Goal: Transaction & Acquisition: Purchase product/service

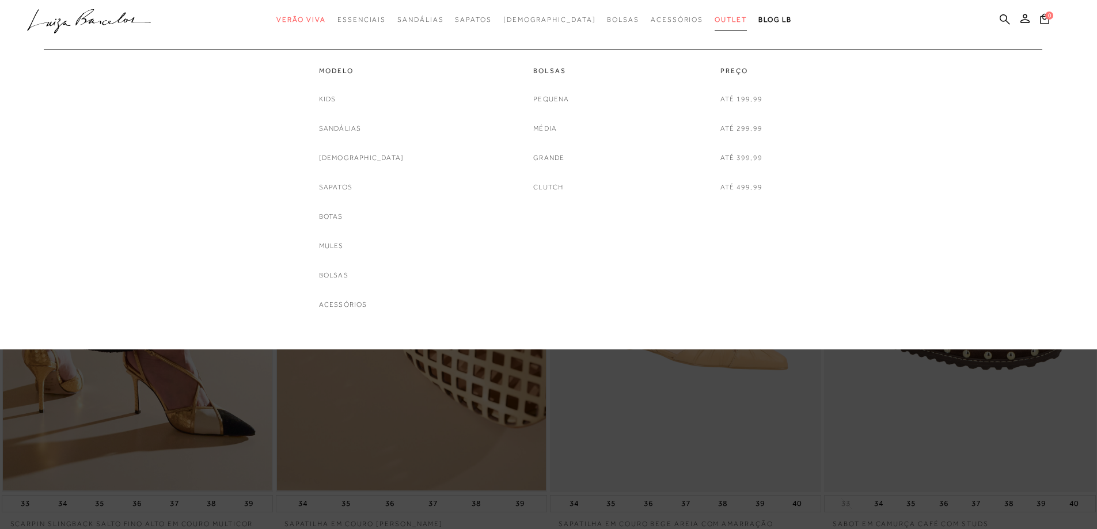
click at [715, 19] on span "Outlet" at bounding box center [731, 20] width 32 height 8
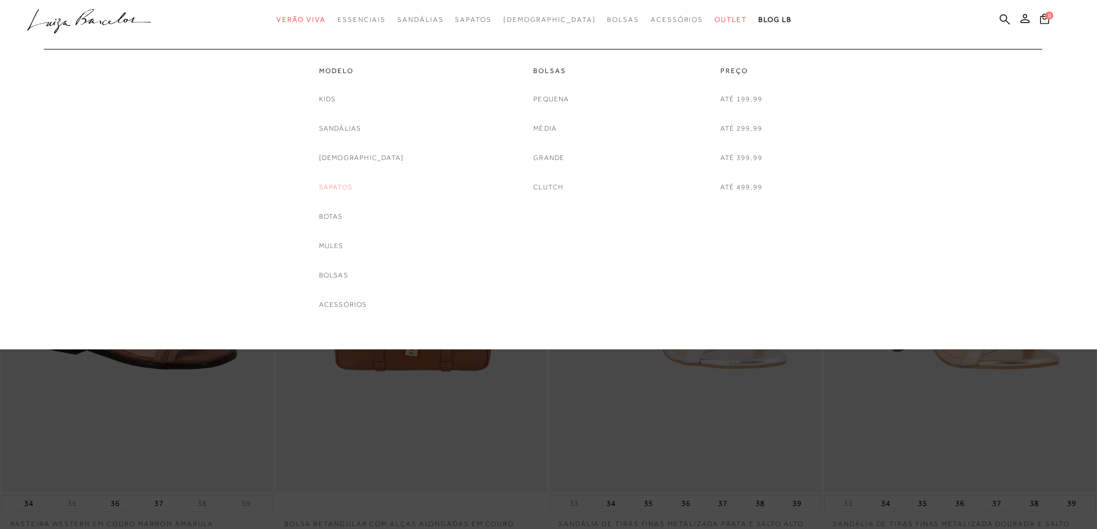
click at [348, 185] on link "Sapatos" at bounding box center [335, 187] width 33 height 12
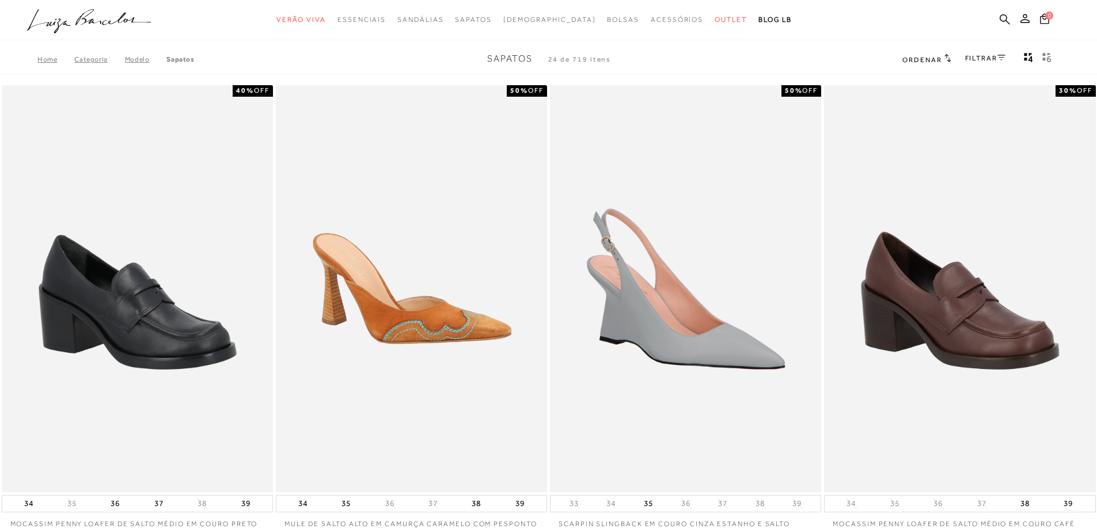
click at [984, 57] on link "FILTRAR" at bounding box center [985, 58] width 40 height 8
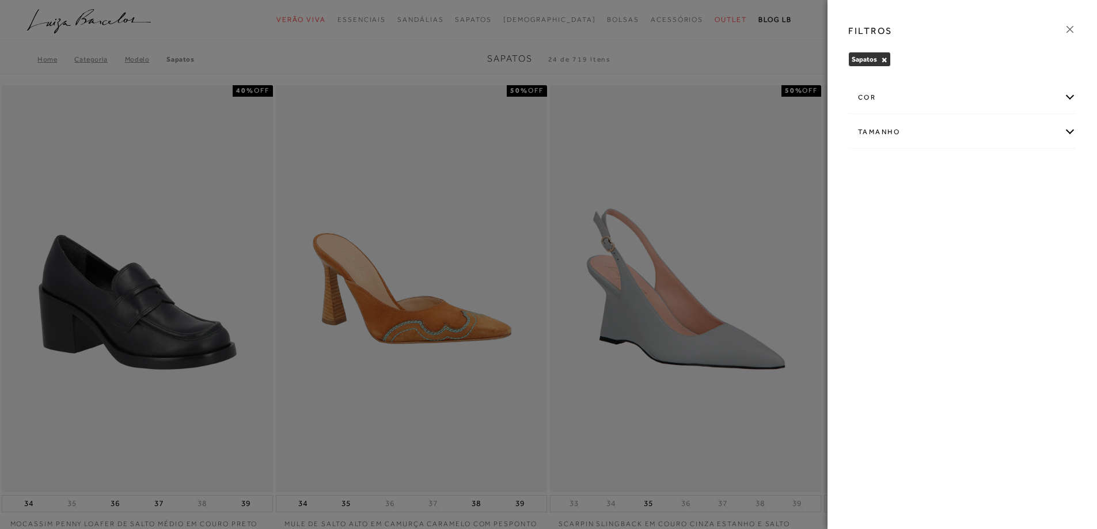
click at [910, 103] on div "cor" at bounding box center [962, 97] width 227 height 31
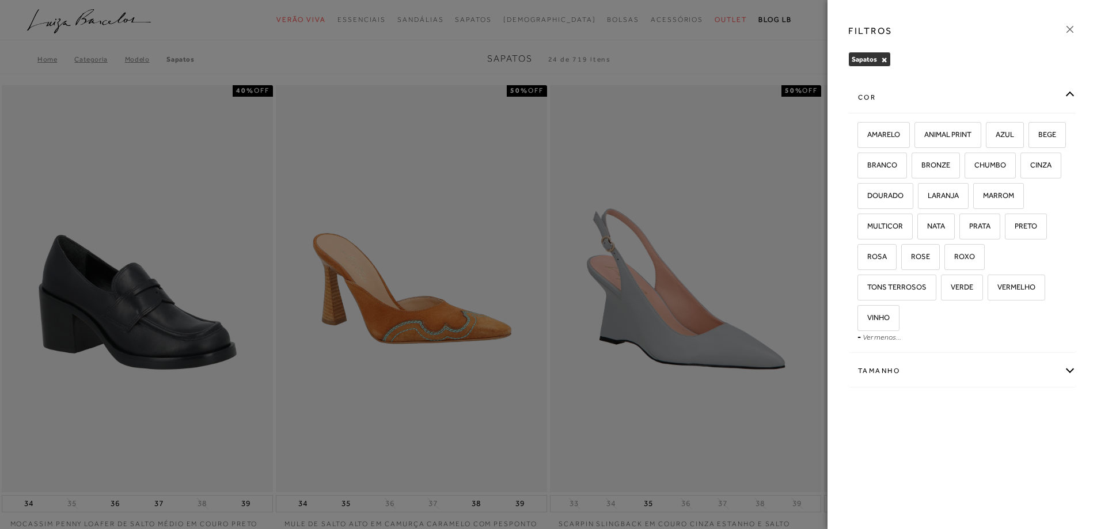
click at [910, 103] on div "cor" at bounding box center [962, 97] width 227 height 31
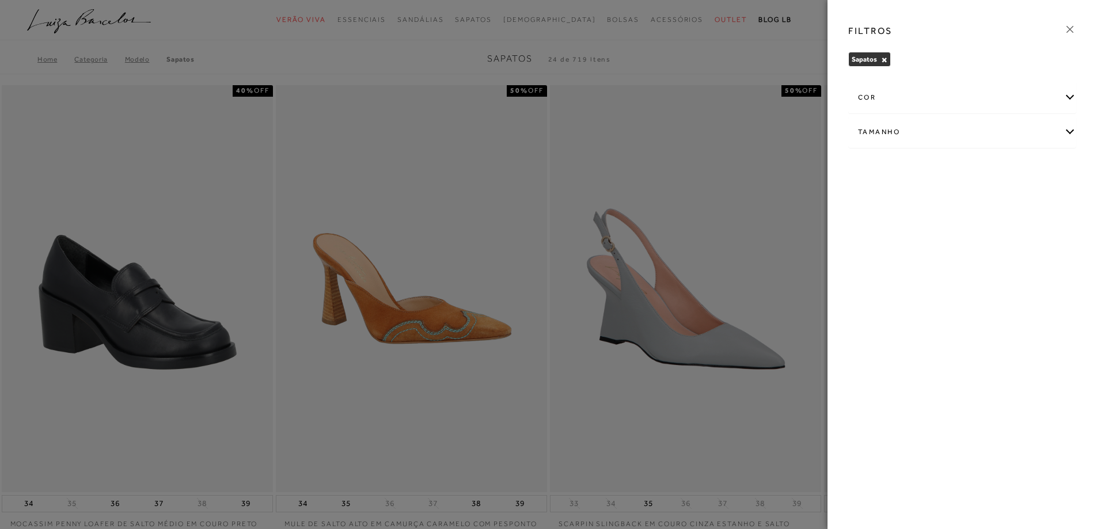
click at [909, 137] on div "Tamanho" at bounding box center [962, 132] width 227 height 31
click at [1032, 205] on label "36" at bounding box center [1032, 200] width 26 height 25
click at [1029, 205] on input "36" at bounding box center [1023, 202] width 12 height 12
checkbox input "true"
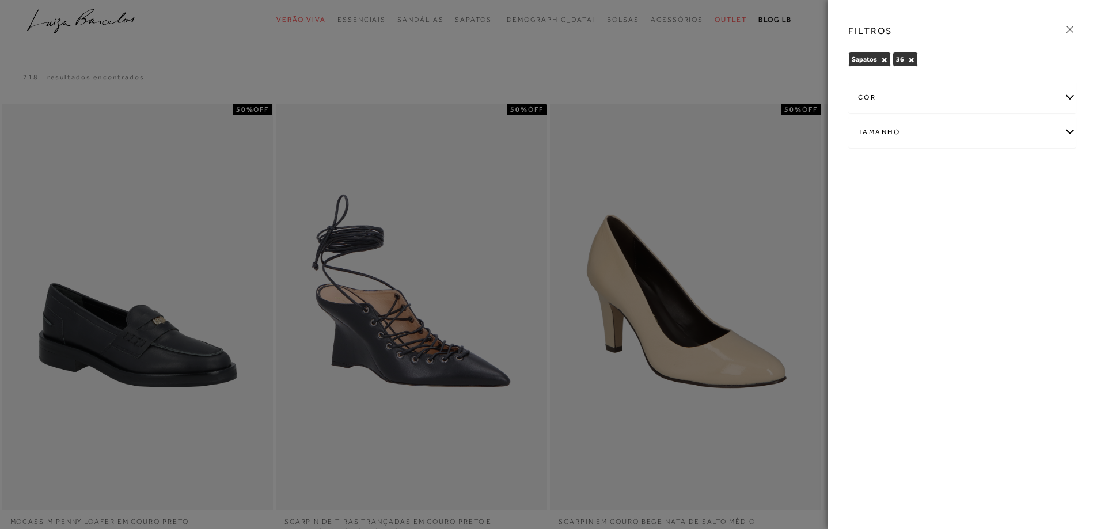
click at [1074, 28] on icon at bounding box center [1070, 29] width 13 height 13
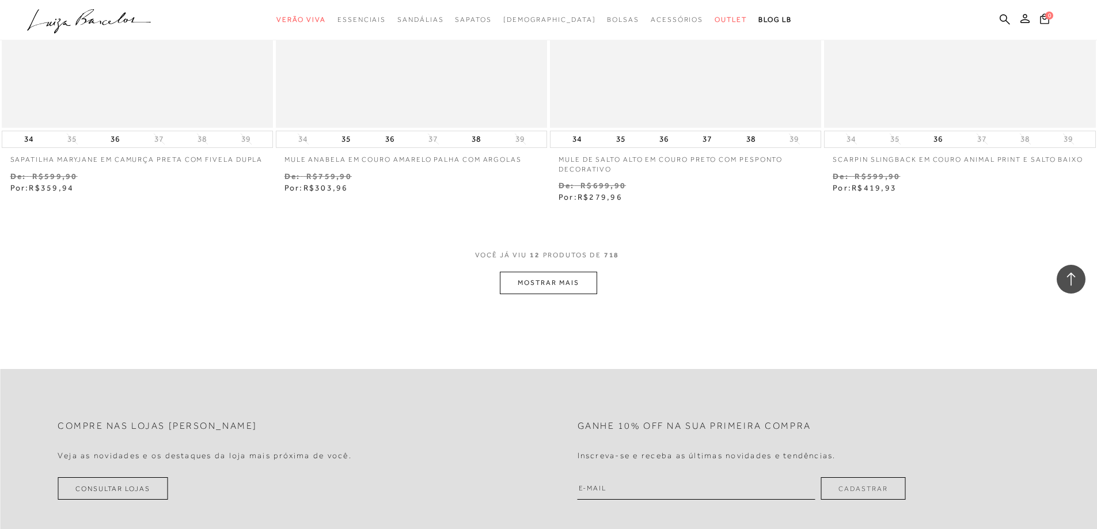
scroll to position [1382, 0]
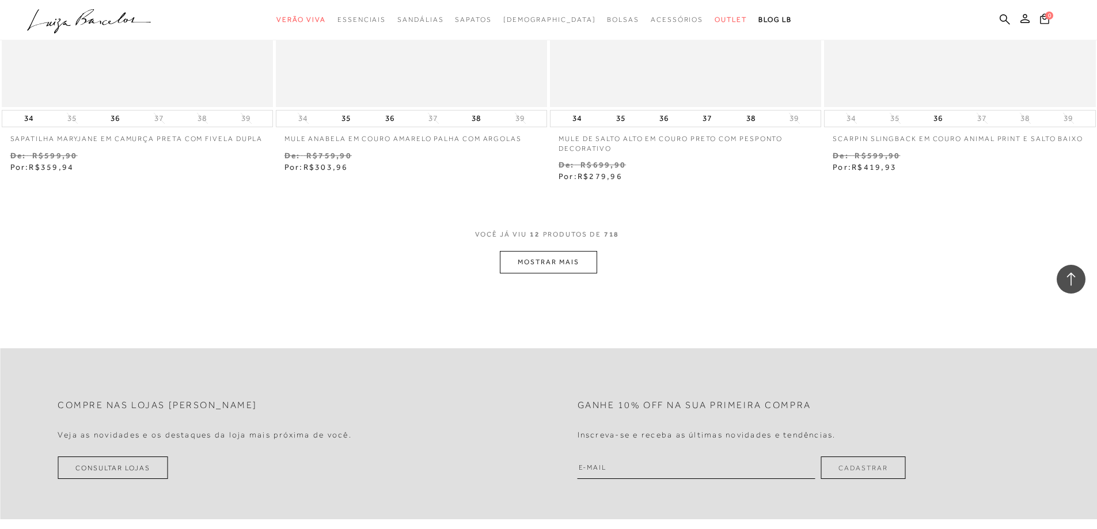
click at [587, 266] on button "MOSTRAR MAIS" at bounding box center [548, 262] width 97 height 22
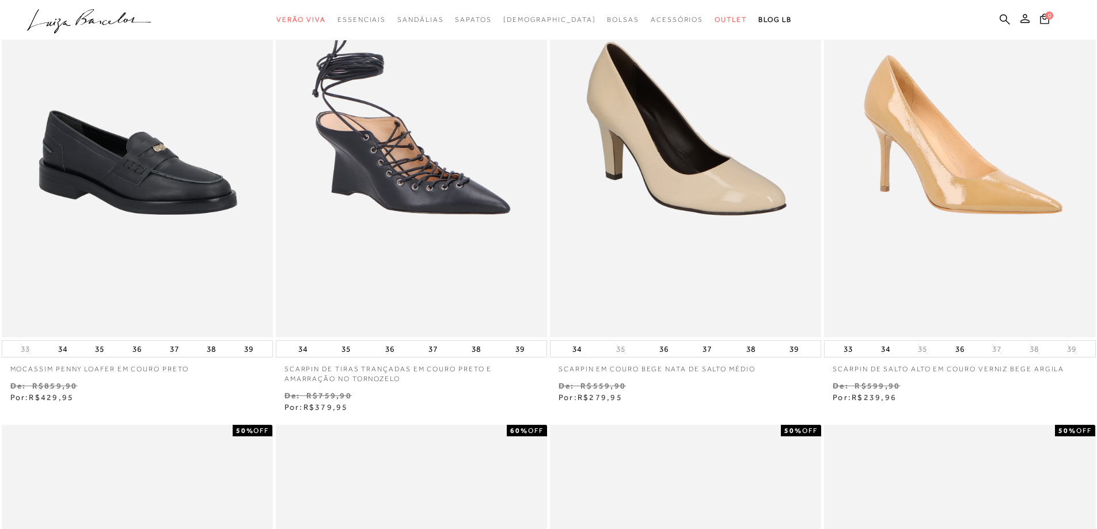
scroll to position [0, 0]
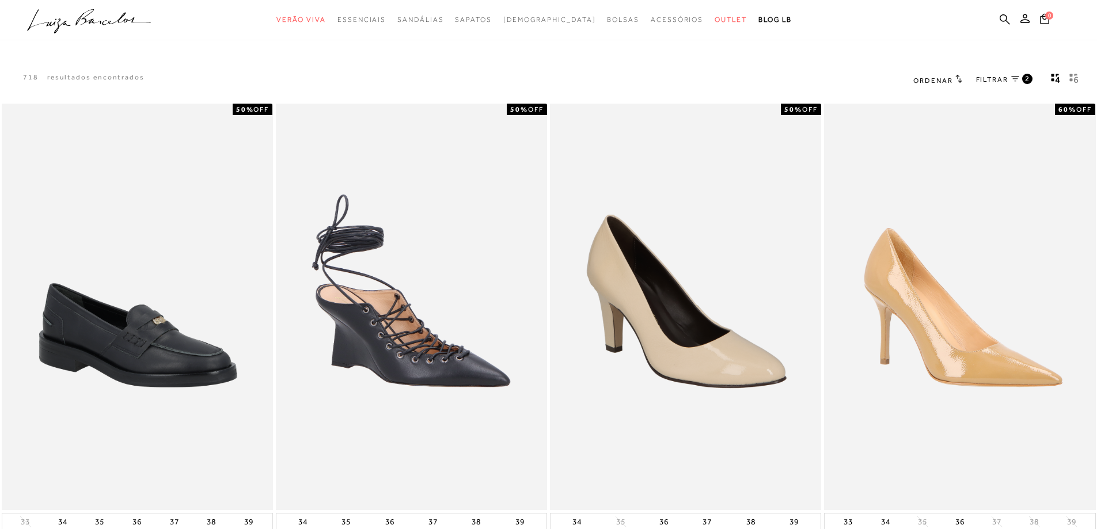
click at [946, 81] on span "Ordenar" at bounding box center [933, 81] width 39 height 8
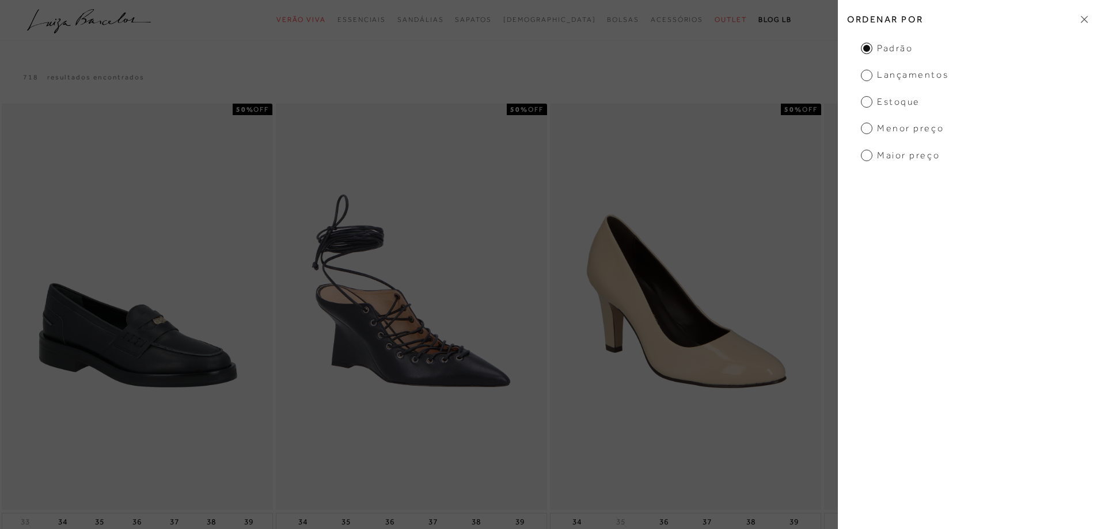
click at [920, 136] on ul "Padrão Lançamentos [GEOGRAPHIC_DATA] Menor Preço Maior Preço" at bounding box center [967, 102] width 259 height 120
click at [916, 132] on span "Menor Preço" at bounding box center [902, 128] width 83 height 13
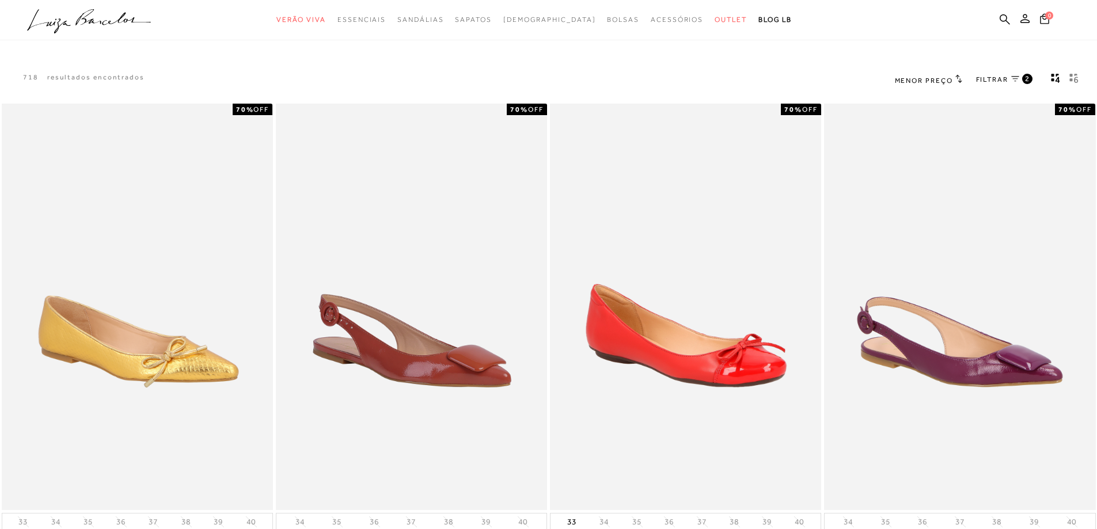
click at [1022, 78] on link "FILTRAR 2" at bounding box center [1004, 80] width 56 height 13
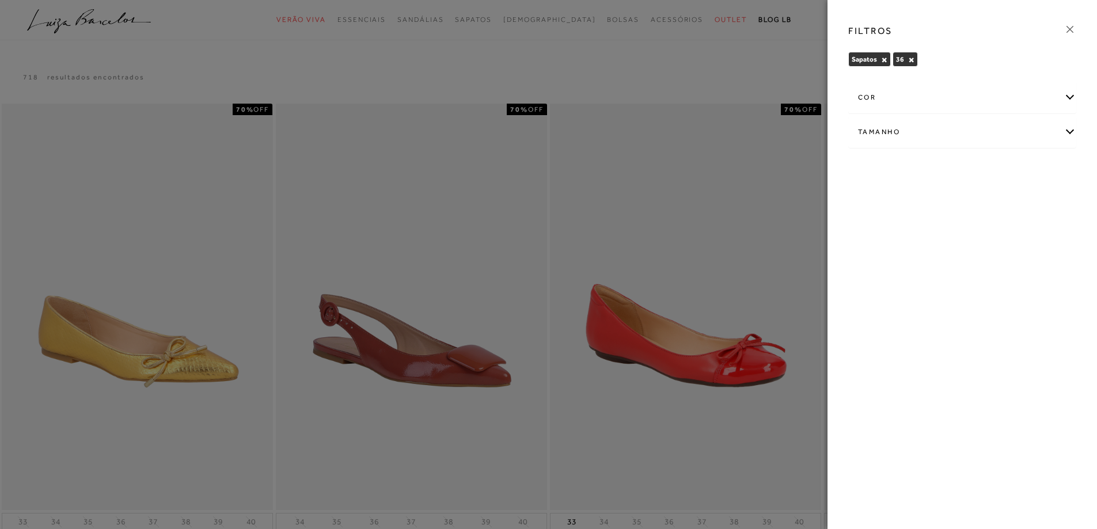
click at [1068, 128] on div "Tamanho" at bounding box center [962, 132] width 227 height 31
click at [1072, 29] on icon at bounding box center [1070, 29] width 13 height 13
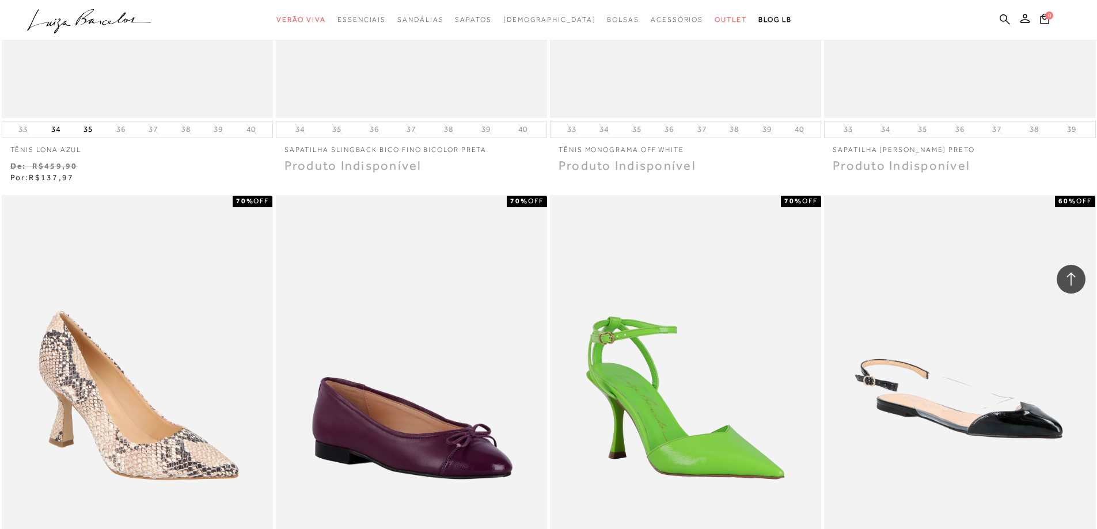
scroll to position [1152, 0]
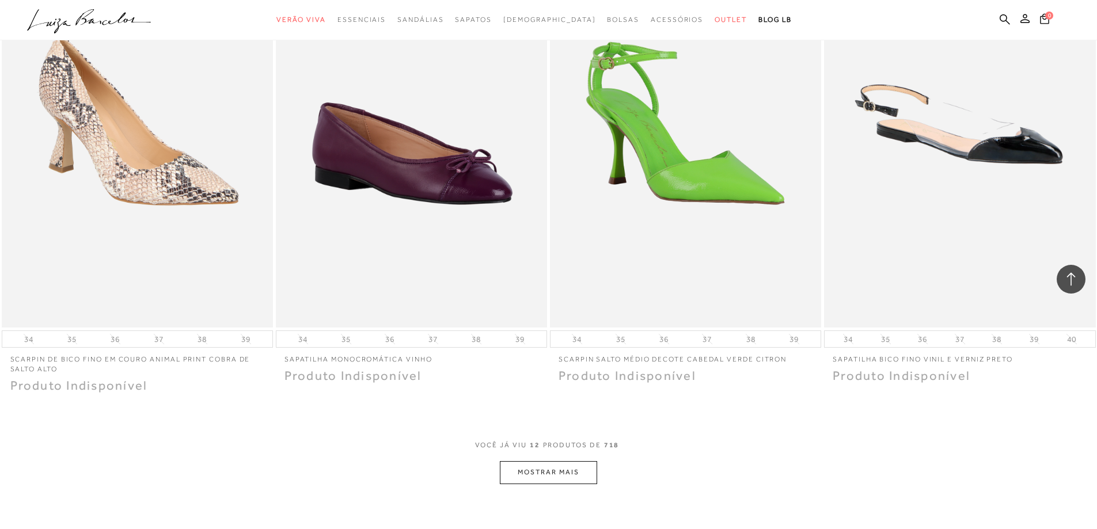
click at [547, 478] on button "MOSTRAR MAIS" at bounding box center [548, 472] width 97 height 22
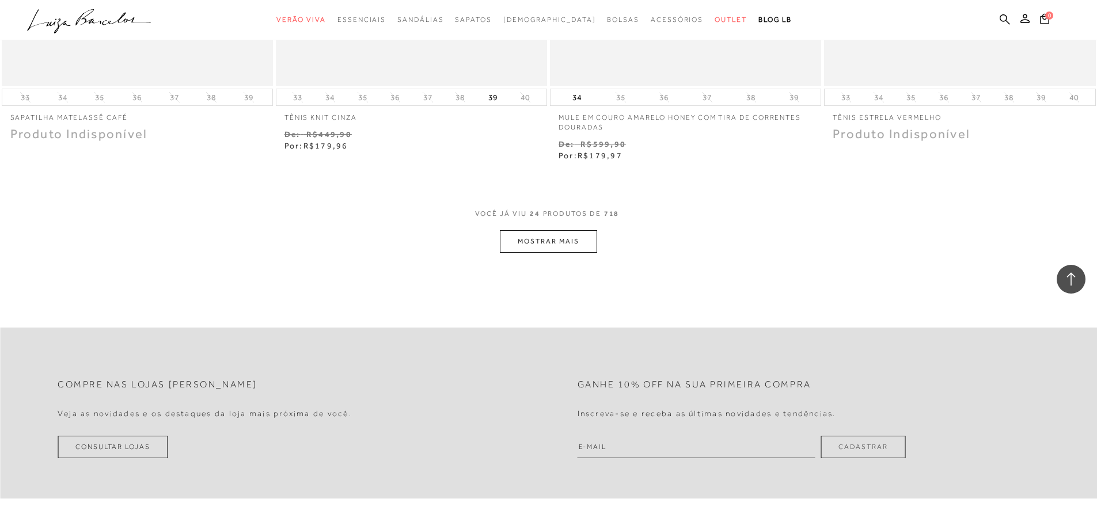
scroll to position [2923, 0]
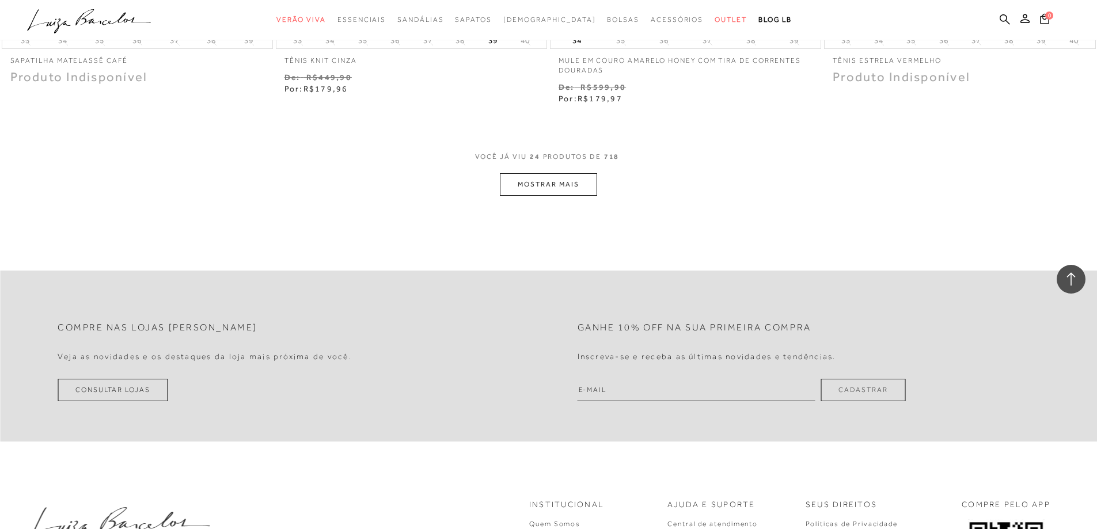
click at [540, 191] on button "MOSTRAR MAIS" at bounding box center [548, 184] width 97 height 22
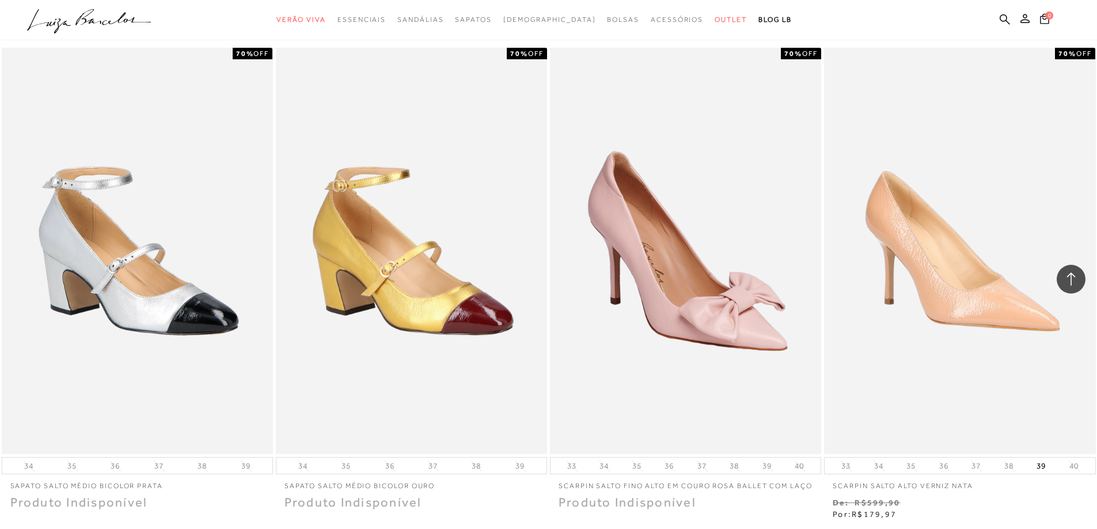
scroll to position [4075, 0]
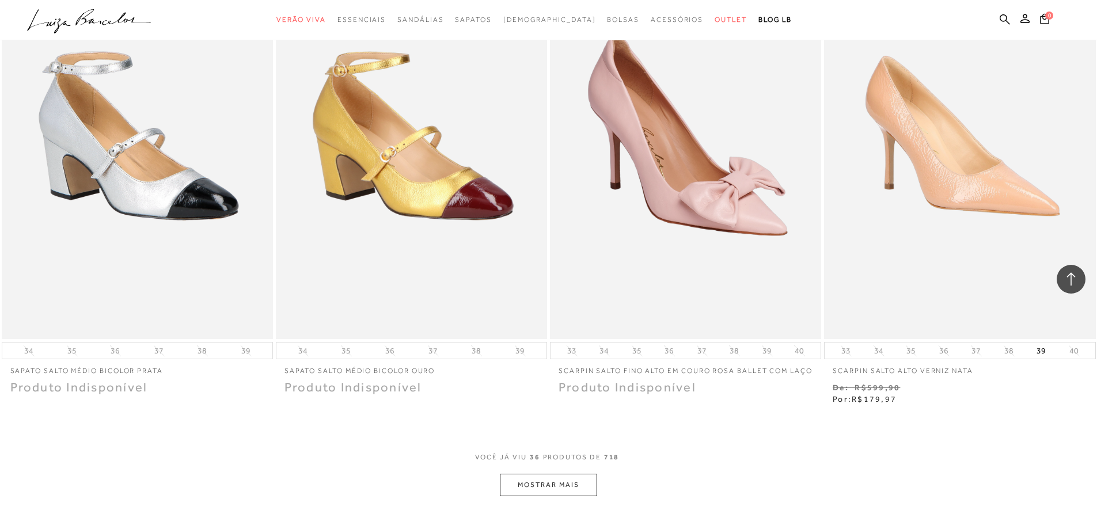
click at [519, 483] on button "MOSTRAR MAIS" at bounding box center [548, 485] width 97 height 22
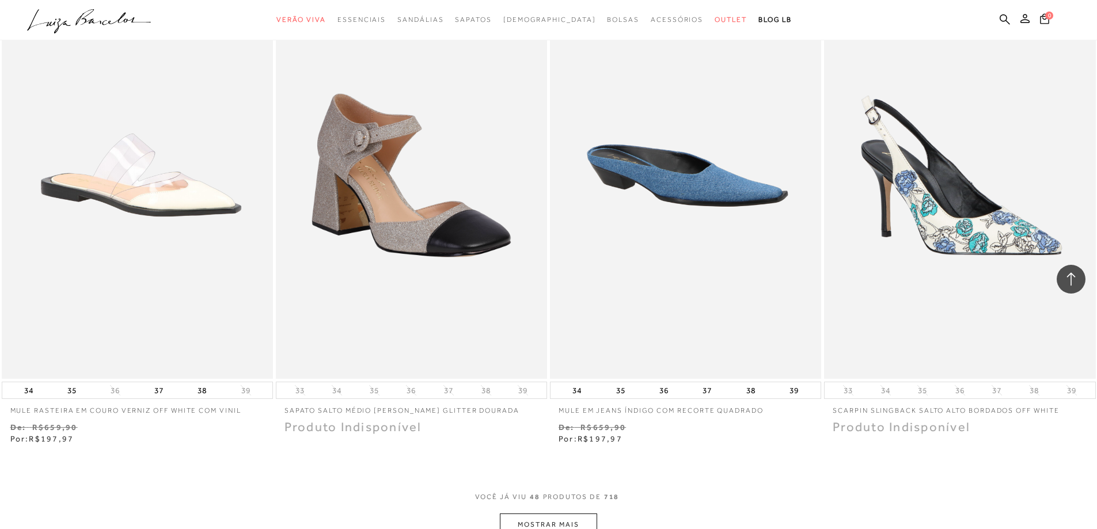
scroll to position [5630, 0]
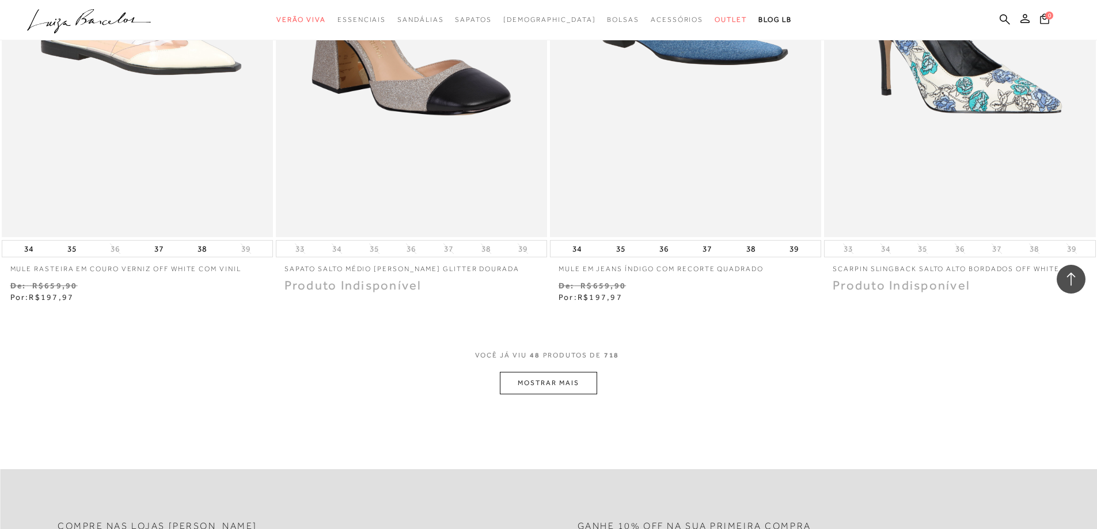
click at [556, 372] on button "MOSTRAR MAIS" at bounding box center [548, 383] width 97 height 22
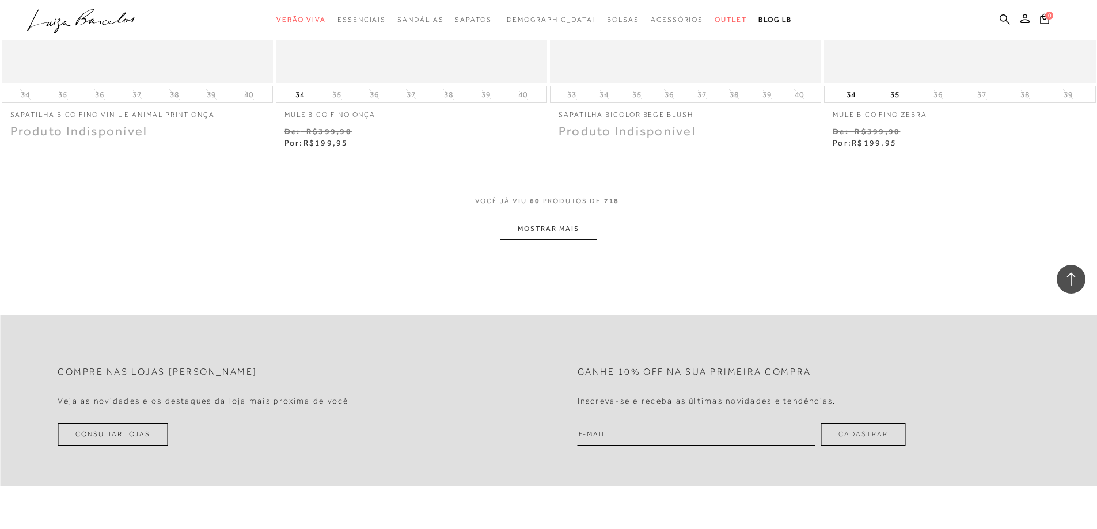
scroll to position [7243, 0]
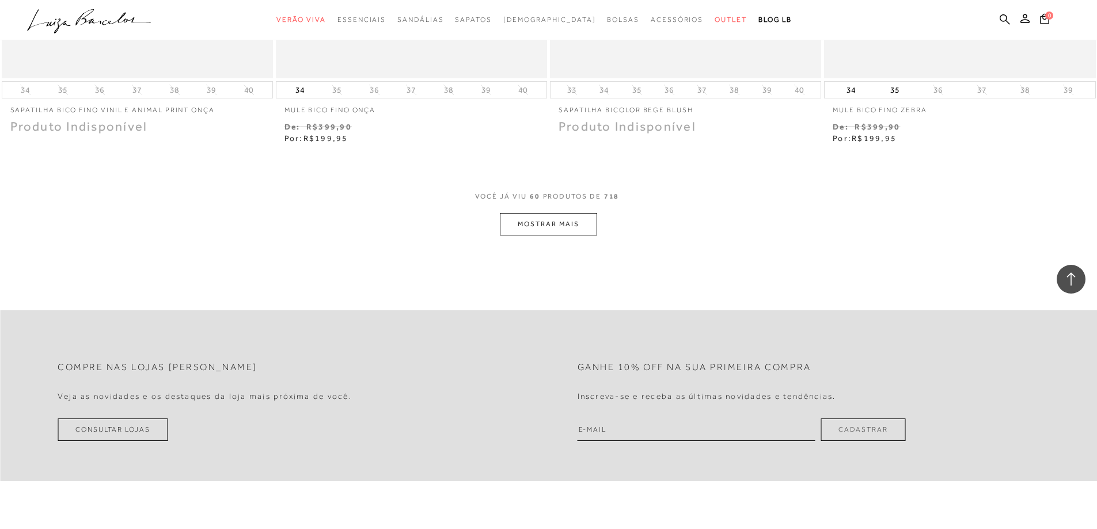
click at [535, 219] on button "MOSTRAR MAIS" at bounding box center [548, 224] width 97 height 22
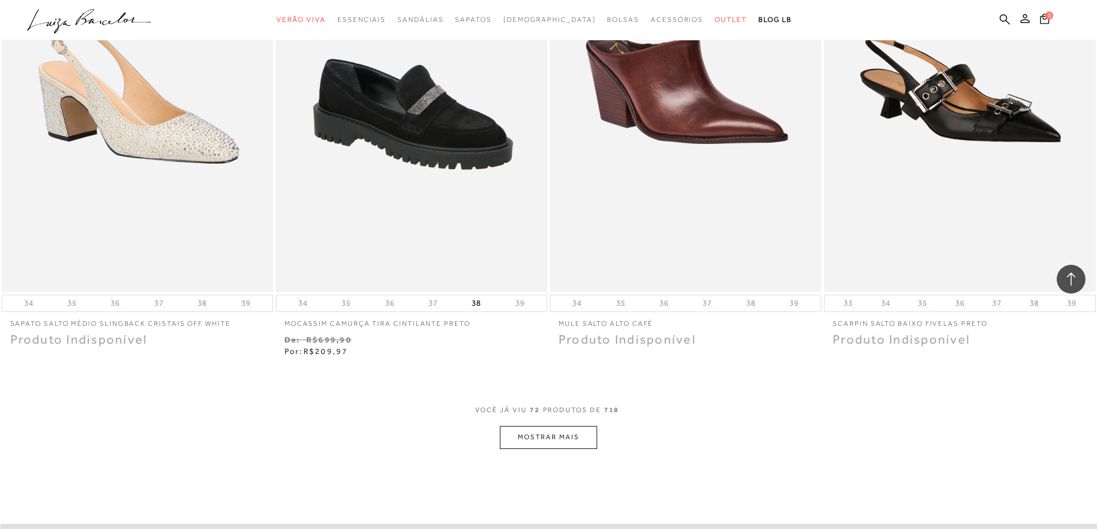
scroll to position [8568, 0]
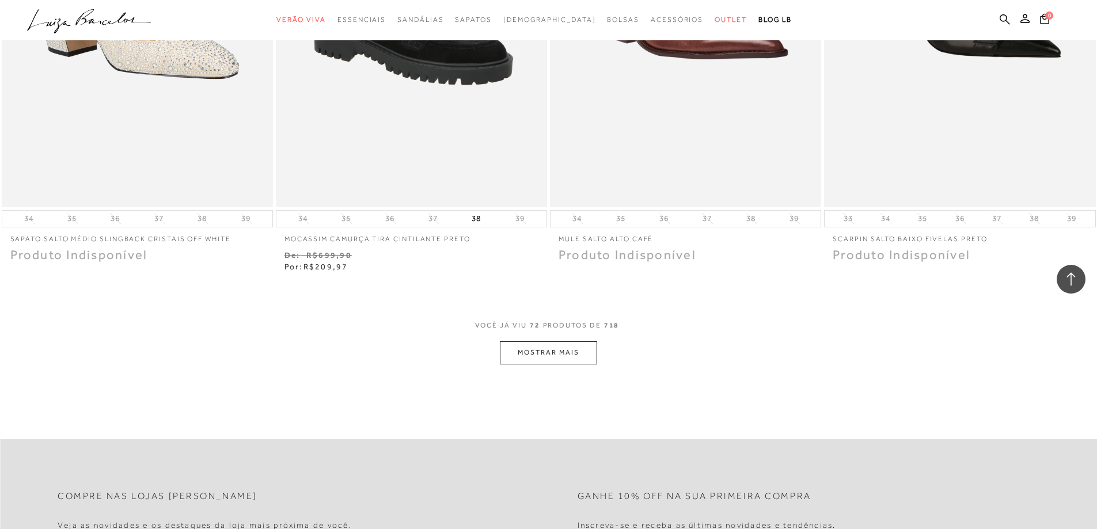
click at [567, 351] on button "MOSTRAR MAIS" at bounding box center [548, 353] width 97 height 22
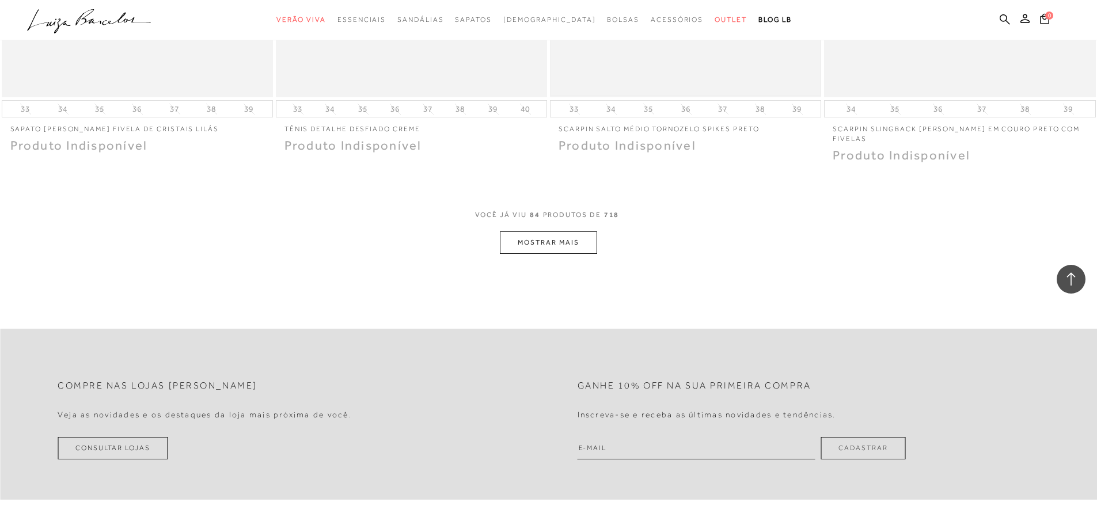
scroll to position [10238, 0]
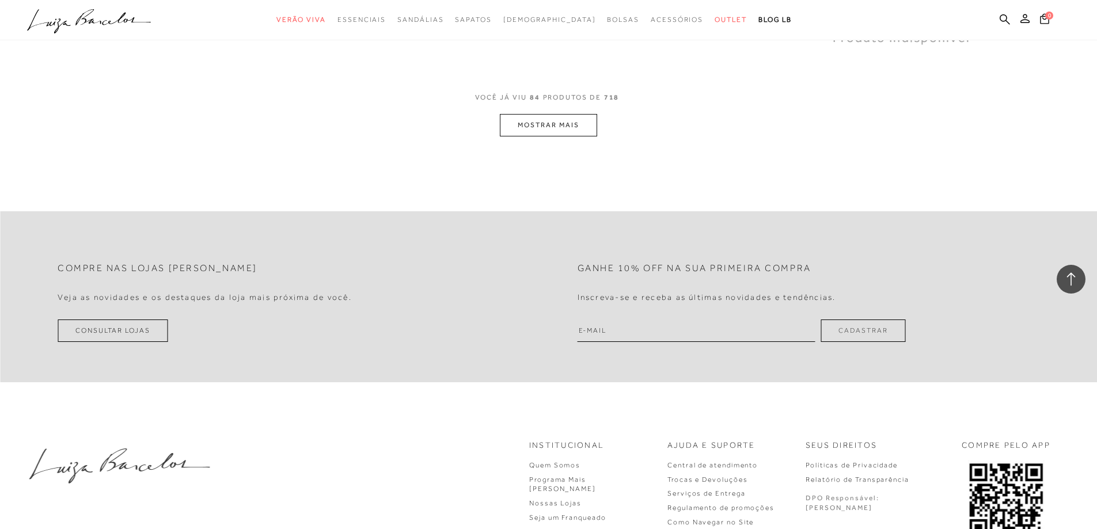
click at [537, 115] on button "MOSTRAR MAIS" at bounding box center [548, 125] width 97 height 22
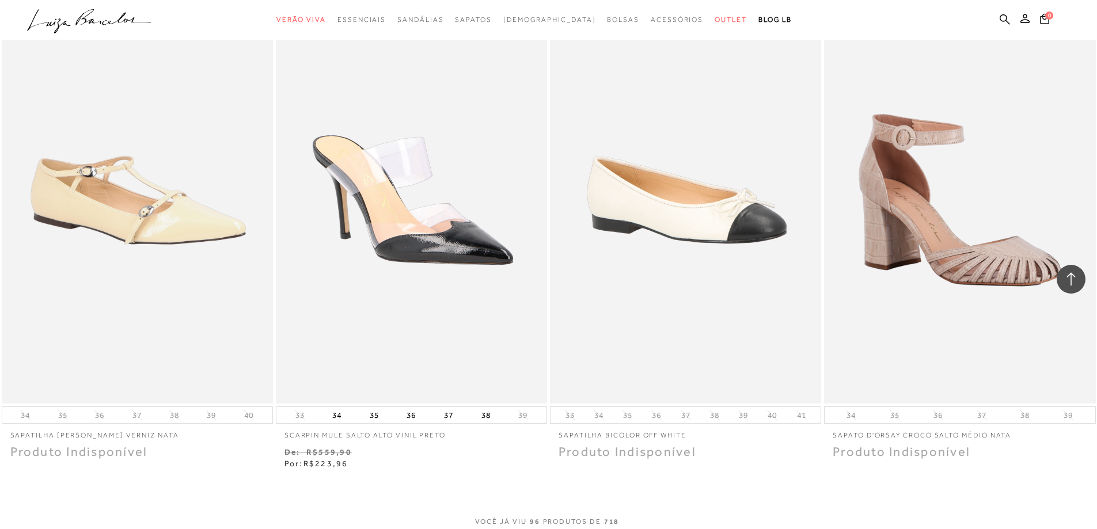
scroll to position [11275, 0]
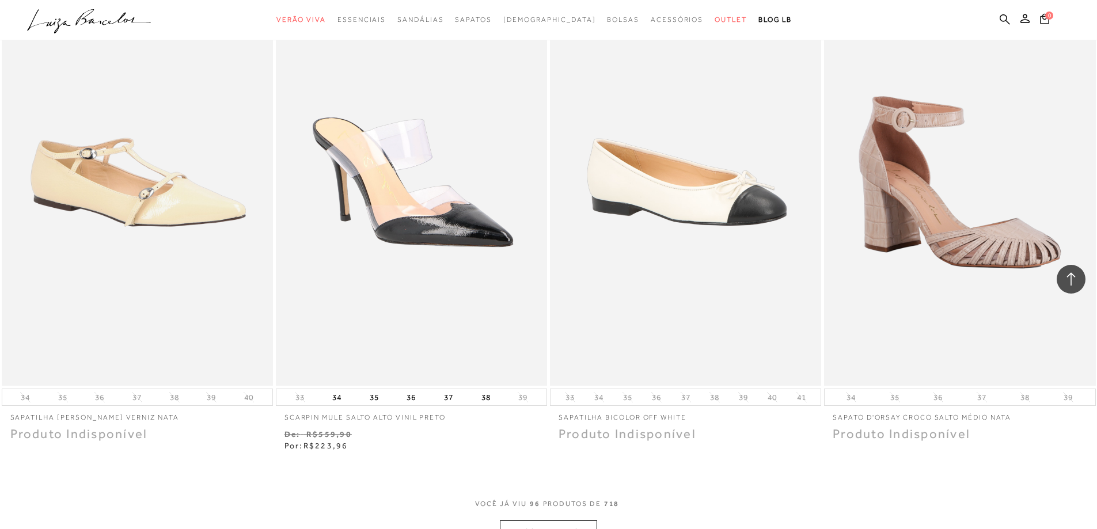
click at [559, 521] on button "MOSTRAR MAIS" at bounding box center [548, 532] width 97 height 22
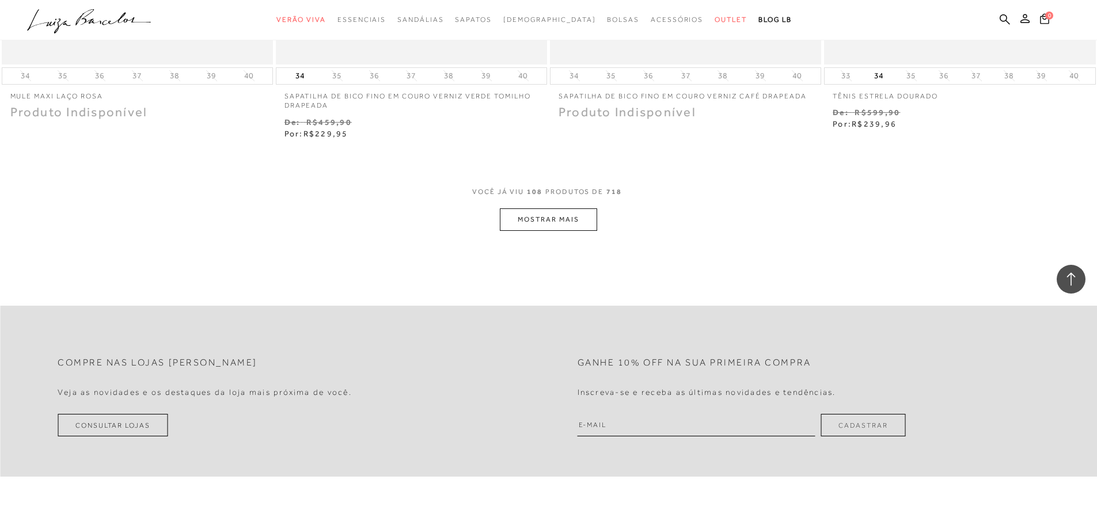
scroll to position [13060, 0]
click at [540, 208] on button "MOSTRAR MAIS" at bounding box center [548, 219] width 97 height 22
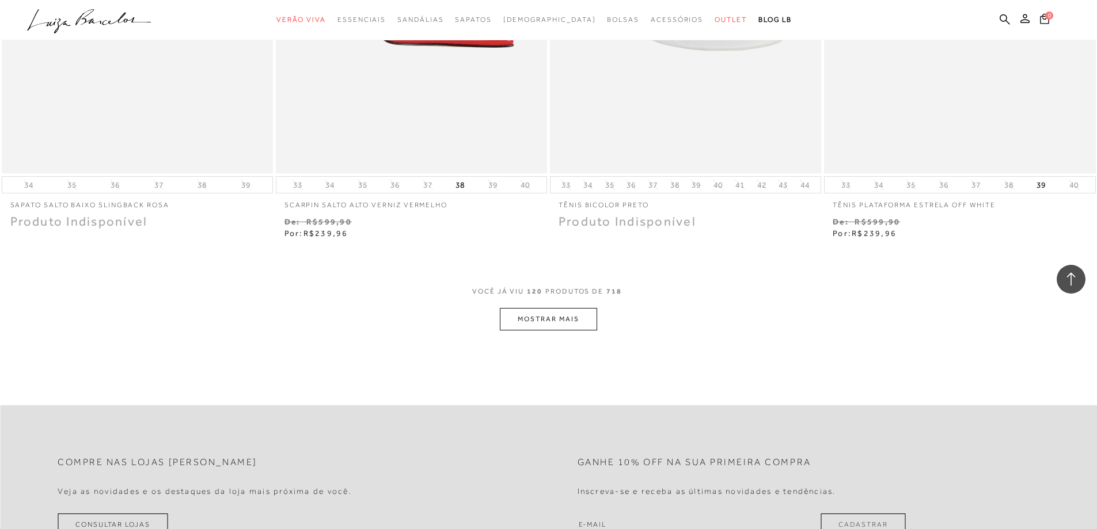
scroll to position [14443, 0]
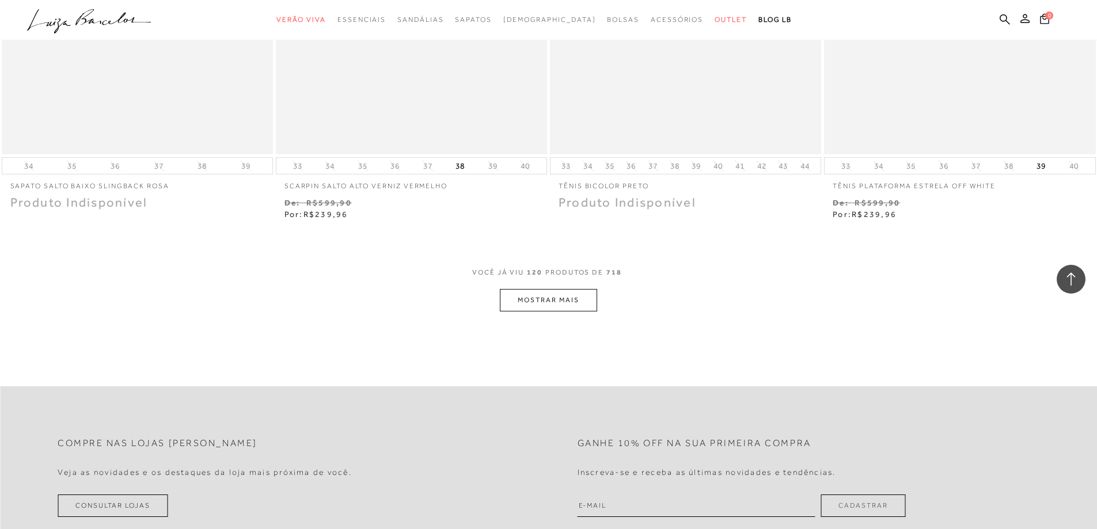
click at [567, 289] on button "MOSTRAR MAIS" at bounding box center [548, 300] width 97 height 22
click at [571, 291] on button "MOSTRAR MAIS" at bounding box center [548, 302] width 97 height 22
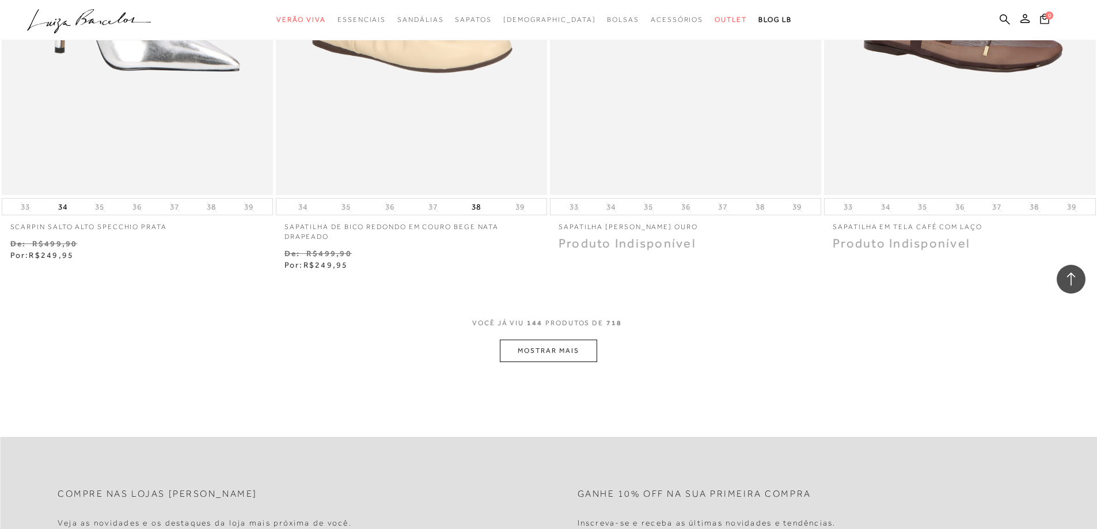
scroll to position [17323, 0]
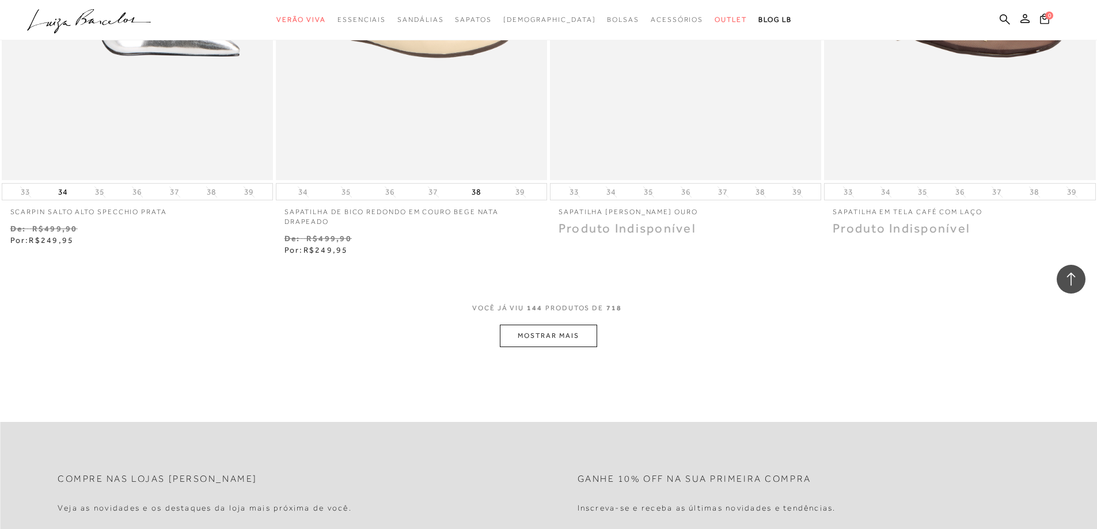
click at [556, 325] on button "MOSTRAR MAIS" at bounding box center [548, 336] width 97 height 22
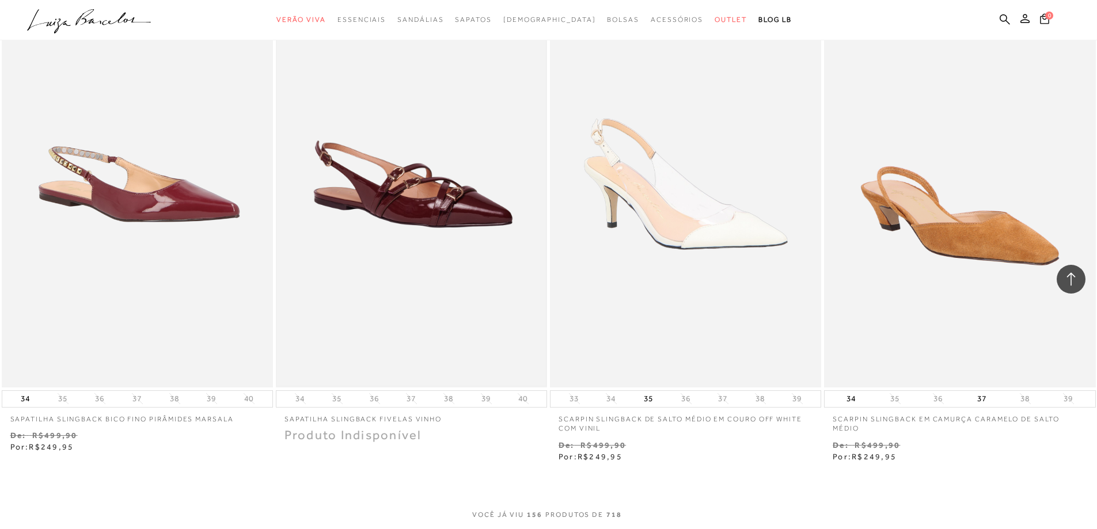
scroll to position [18590, 0]
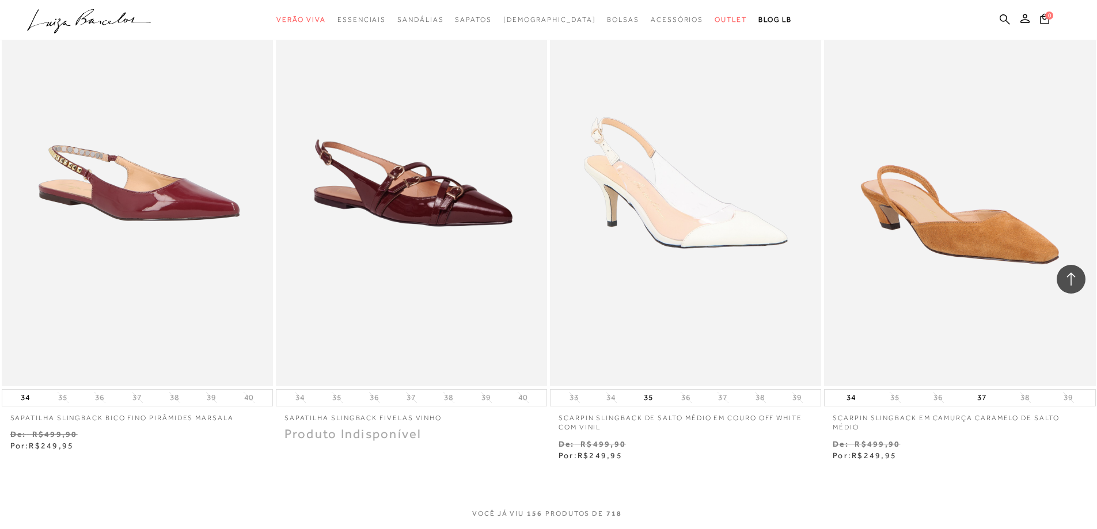
drag, startPoint x: 716, startPoint y: 228, endPoint x: 550, endPoint y: 464, distance: 288.6
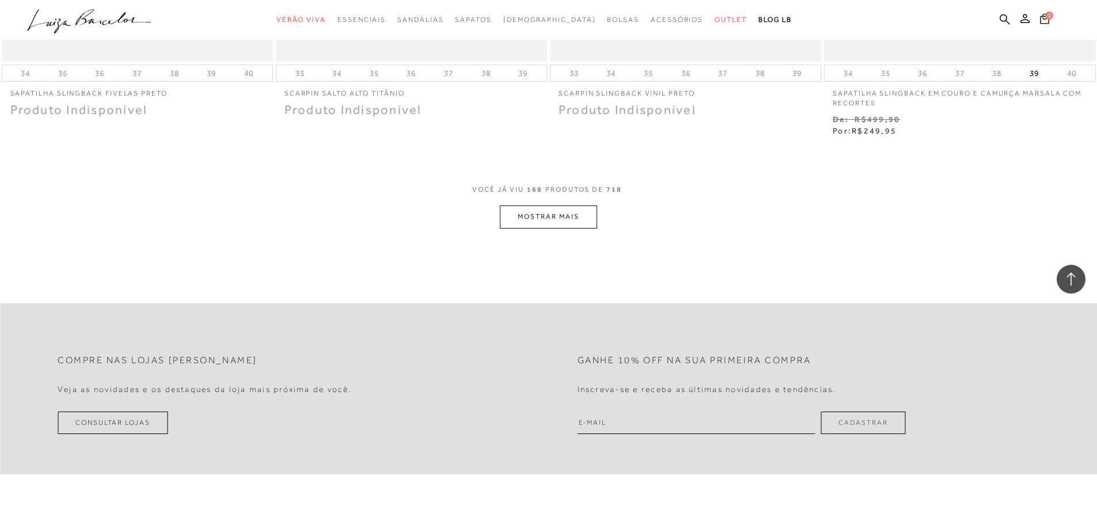
scroll to position [20419, 0]
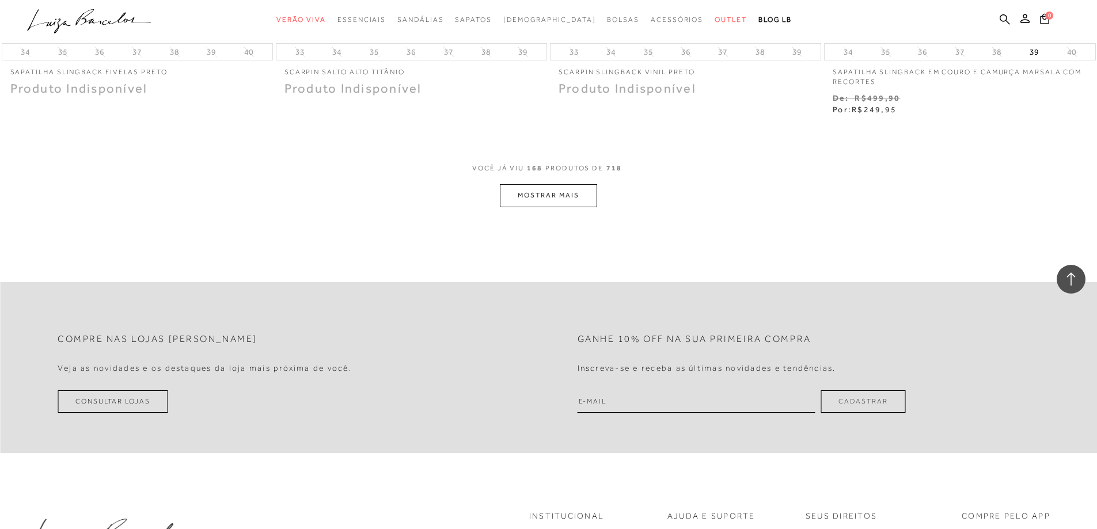
click at [522, 184] on button "MOSTRAR MAIS" at bounding box center [548, 195] width 97 height 22
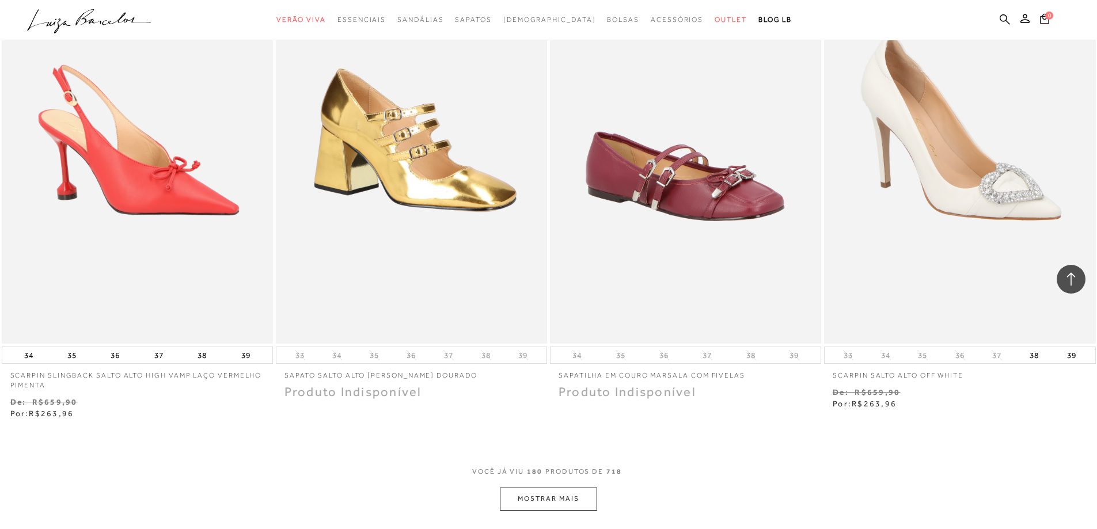
scroll to position [21801, 0]
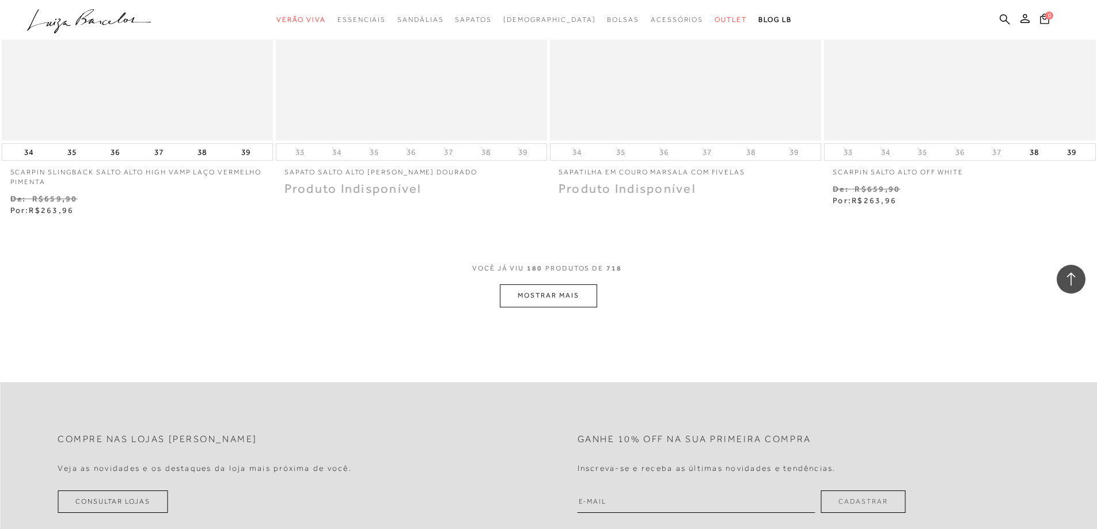
click at [556, 285] on button "MOSTRAR MAIS" at bounding box center [548, 296] width 97 height 22
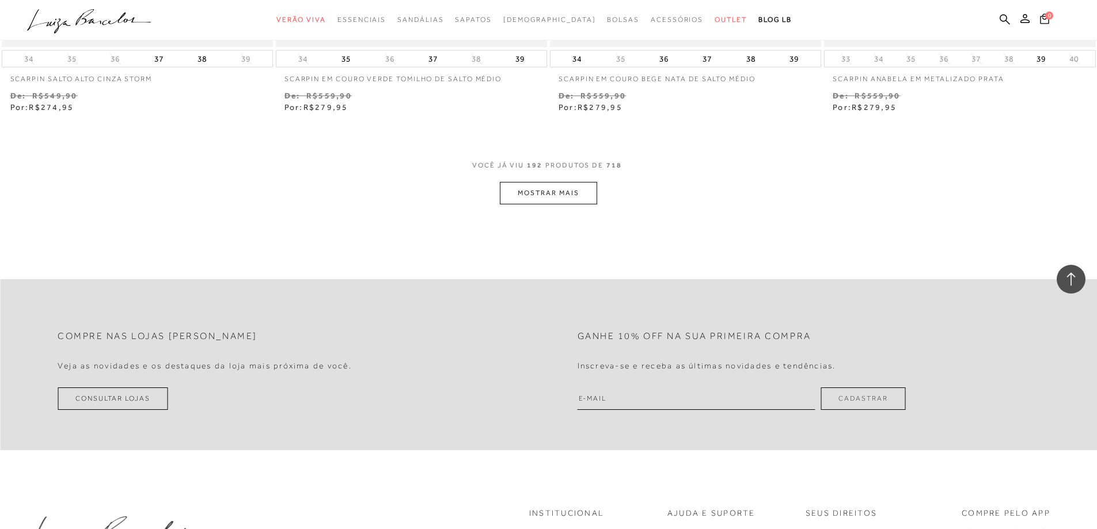
scroll to position [23414, 0]
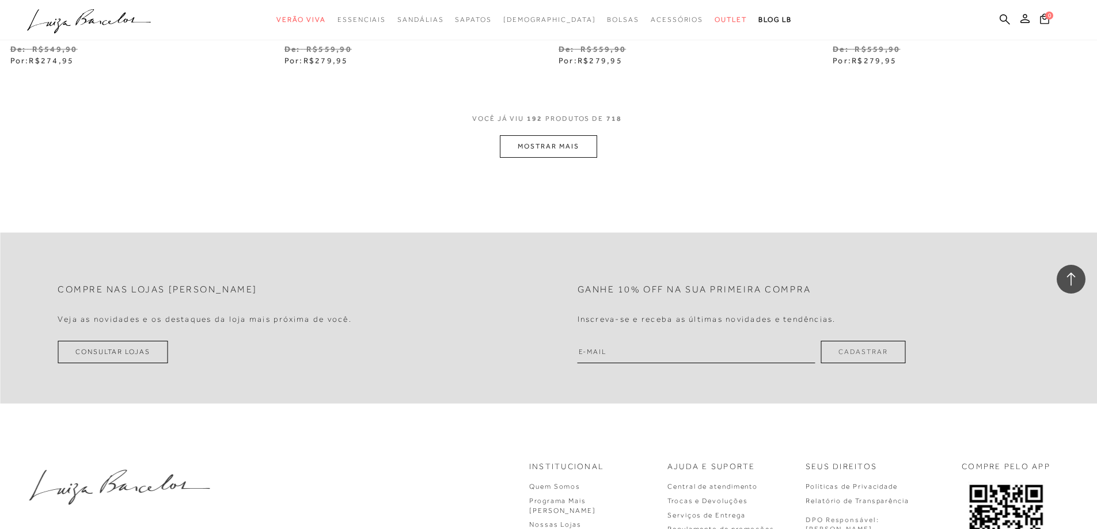
click at [544, 135] on button "MOSTRAR MAIS" at bounding box center [548, 146] width 97 height 22
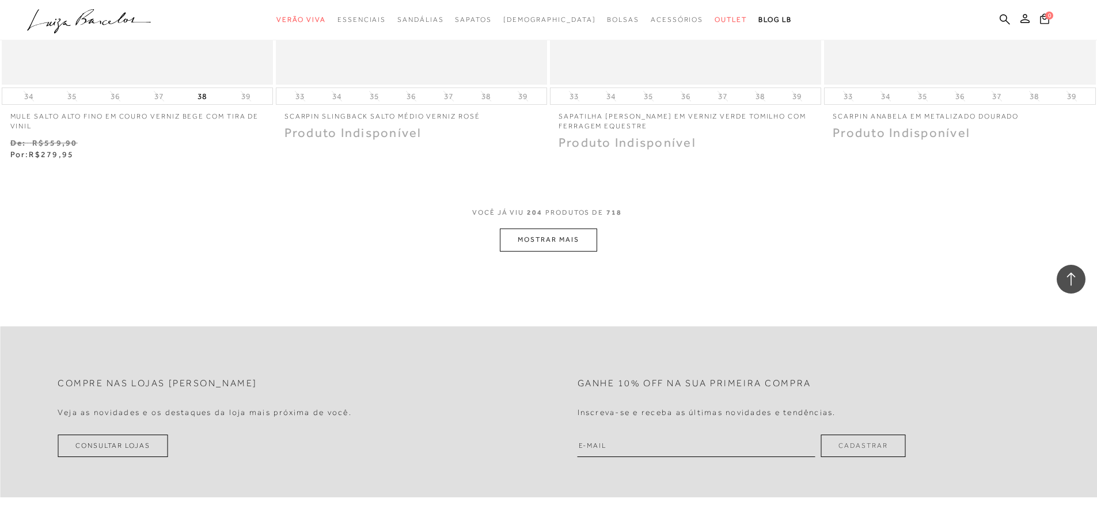
scroll to position [24796, 0]
click at [541, 226] on button "MOSTRAR MAIS" at bounding box center [548, 237] width 97 height 22
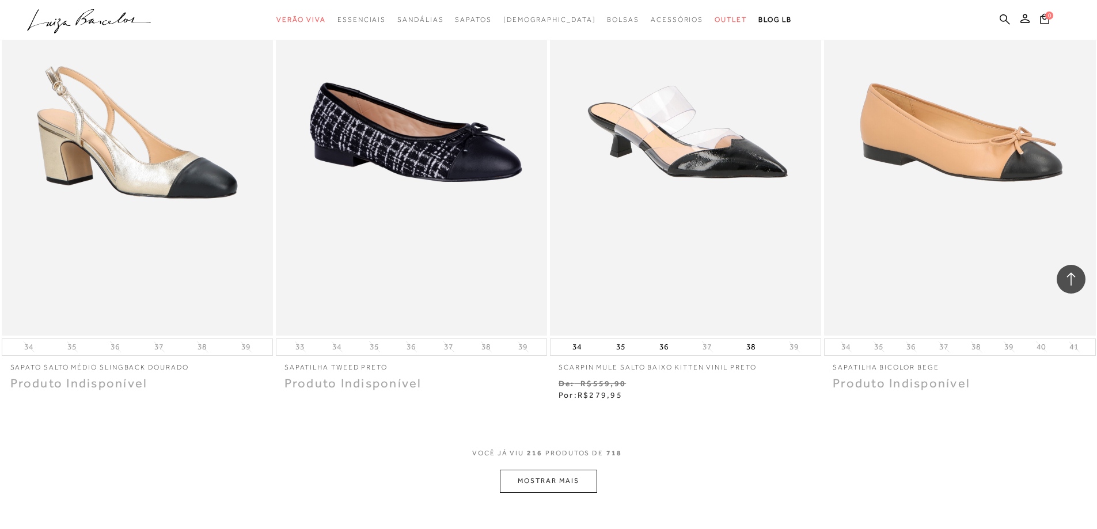
scroll to position [26063, 0]
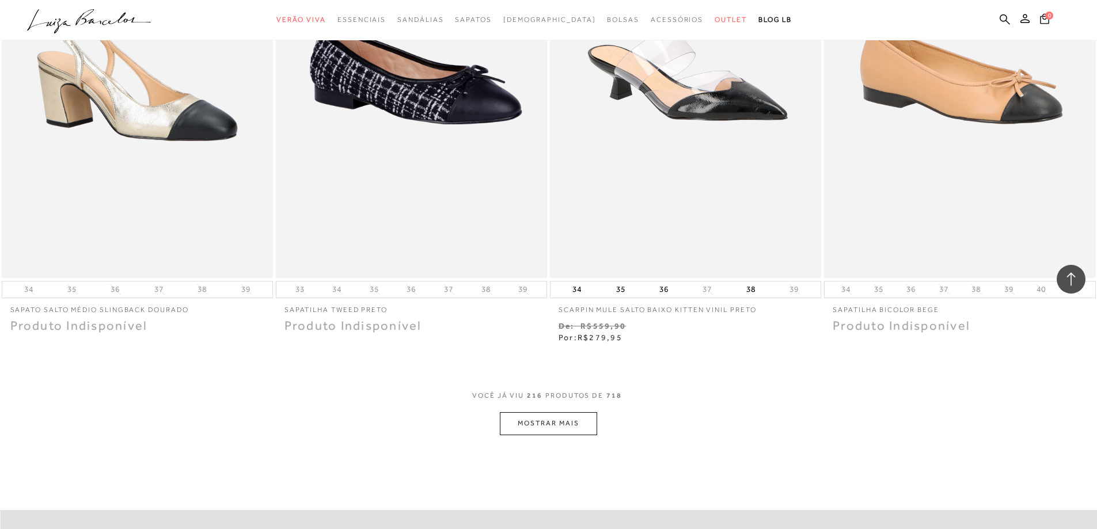
click at [562, 412] on button "MOSTRAR MAIS" at bounding box center [548, 423] width 97 height 22
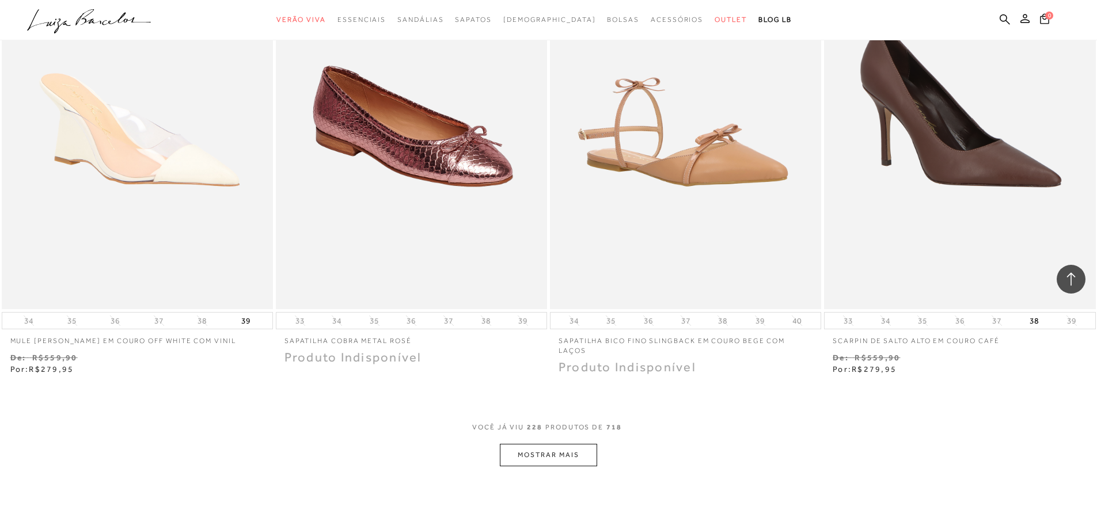
scroll to position [27733, 0]
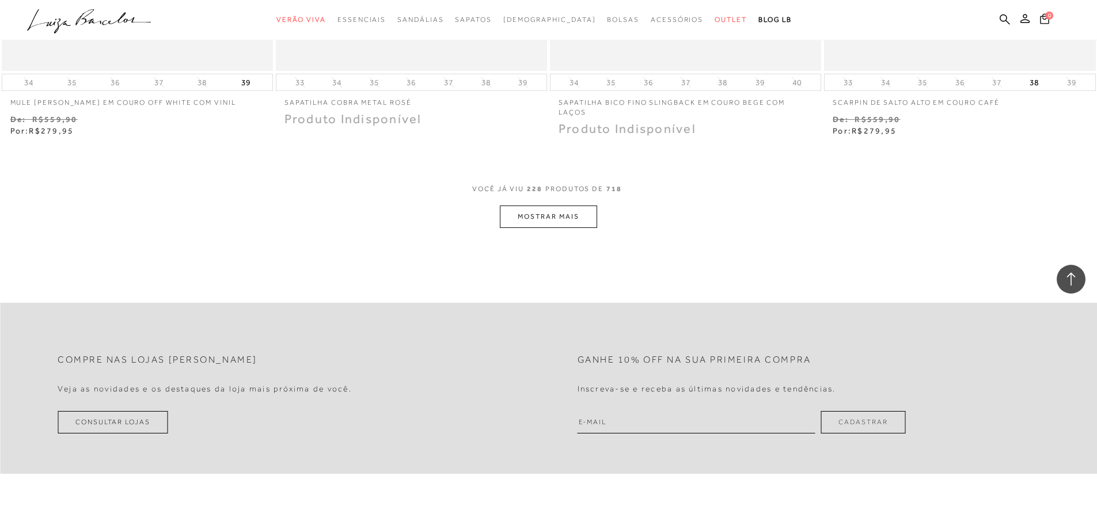
click at [560, 206] on button "MOSTRAR MAIS" at bounding box center [548, 217] width 97 height 22
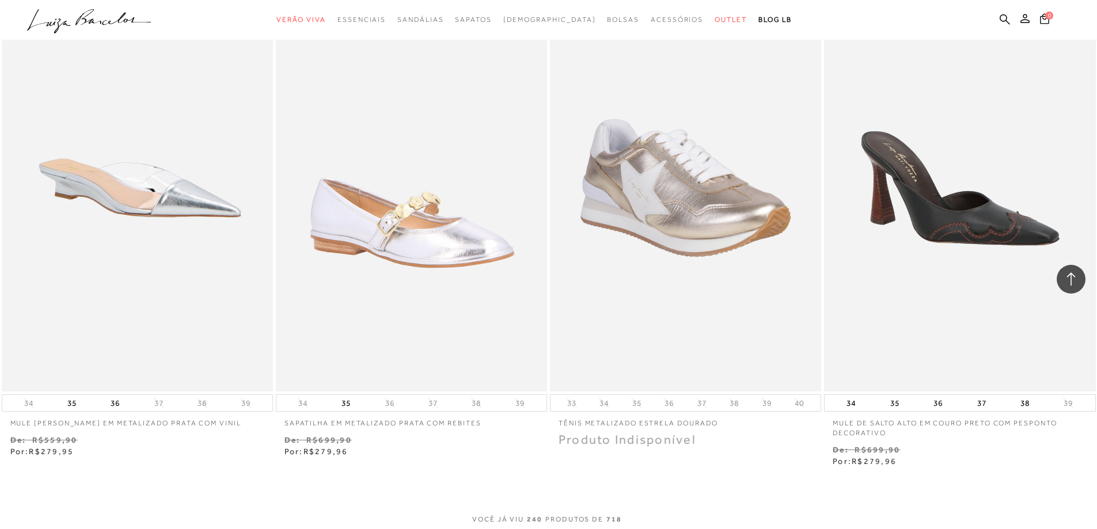
scroll to position [28885, 0]
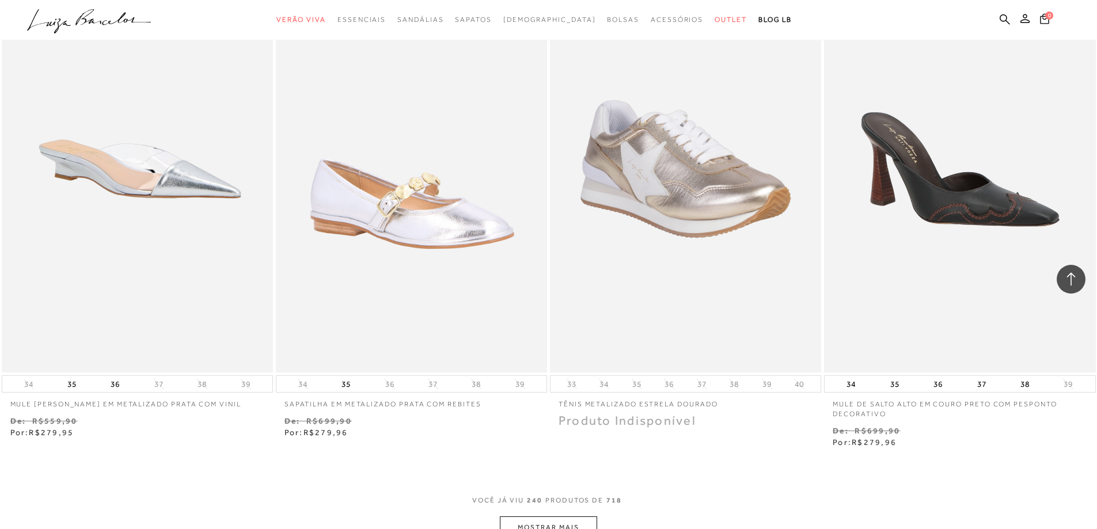
click at [561, 517] on button "MOSTRAR MAIS" at bounding box center [548, 528] width 97 height 22
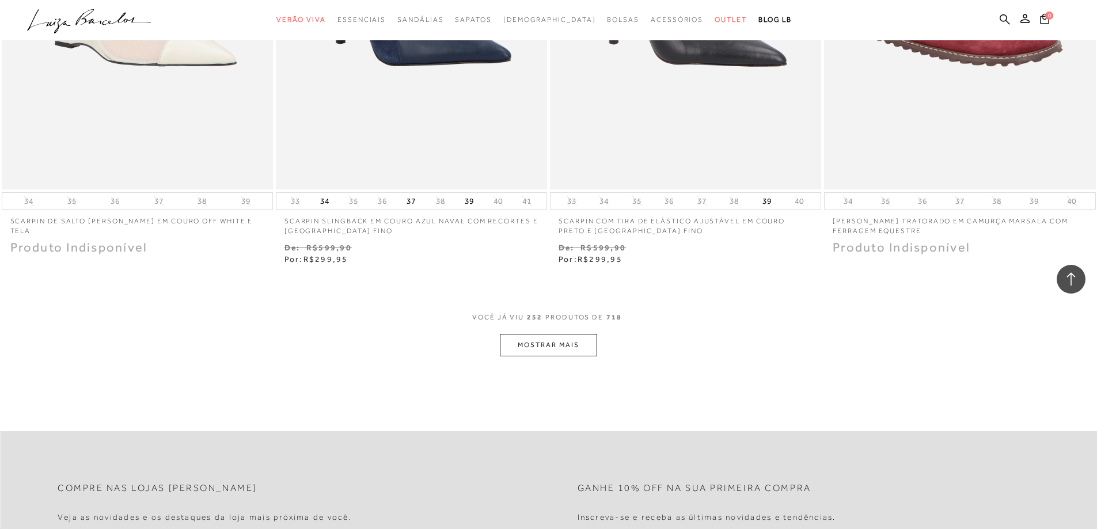
scroll to position [30556, 0]
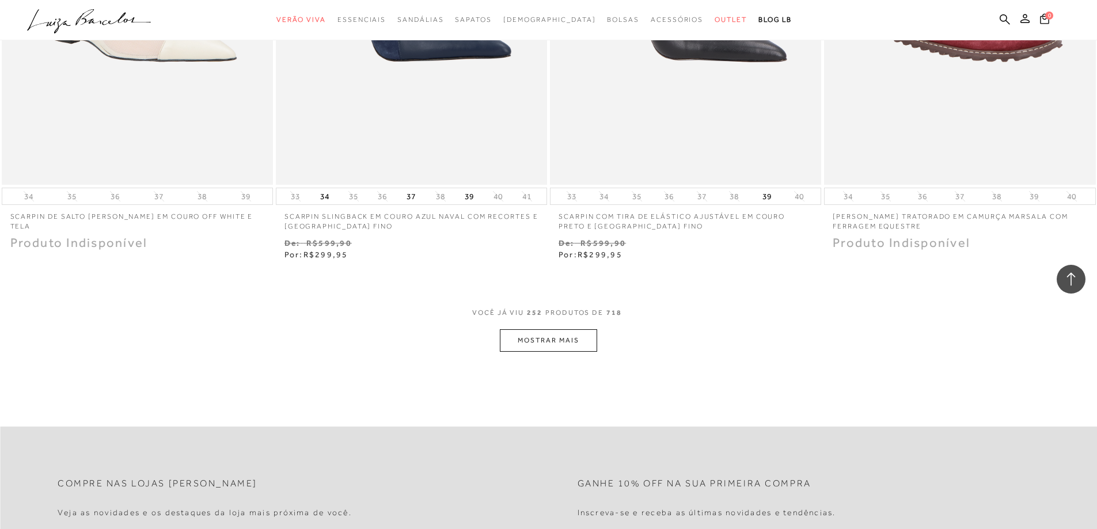
click at [555, 329] on button "MOSTRAR MAIS" at bounding box center [548, 340] width 97 height 22
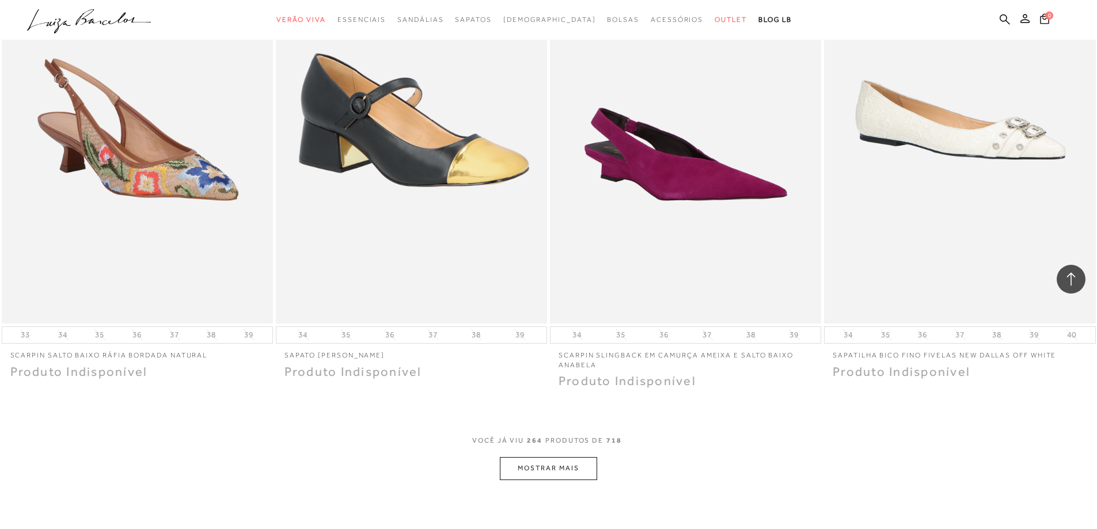
scroll to position [32053, 0]
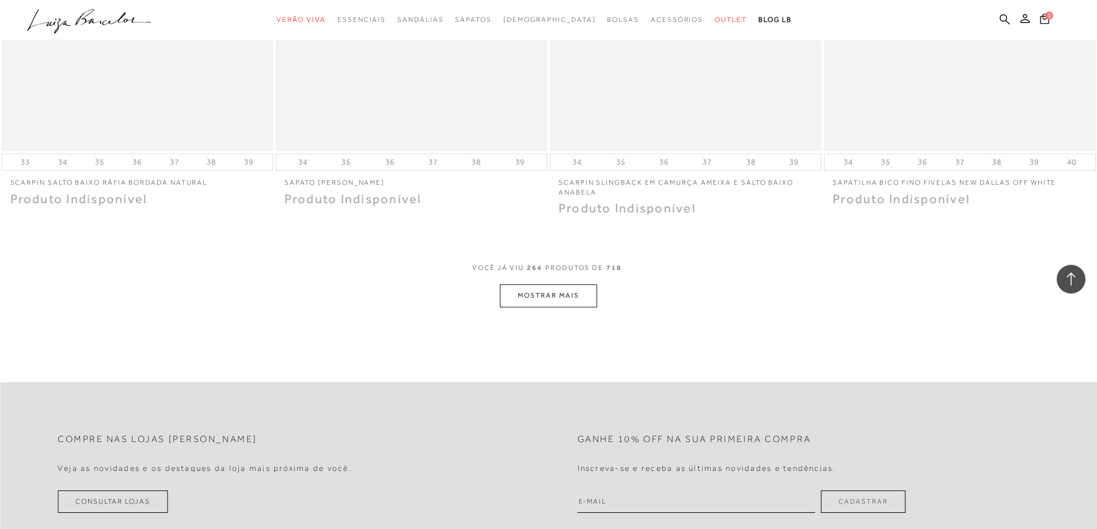
click at [540, 287] on button "MOSTRAR MAIS" at bounding box center [548, 296] width 97 height 22
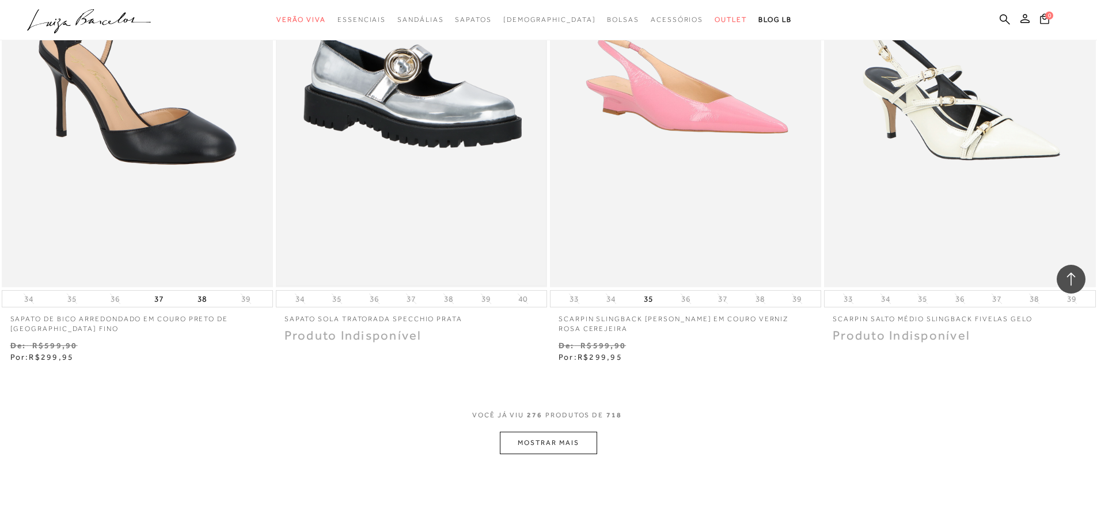
scroll to position [33436, 0]
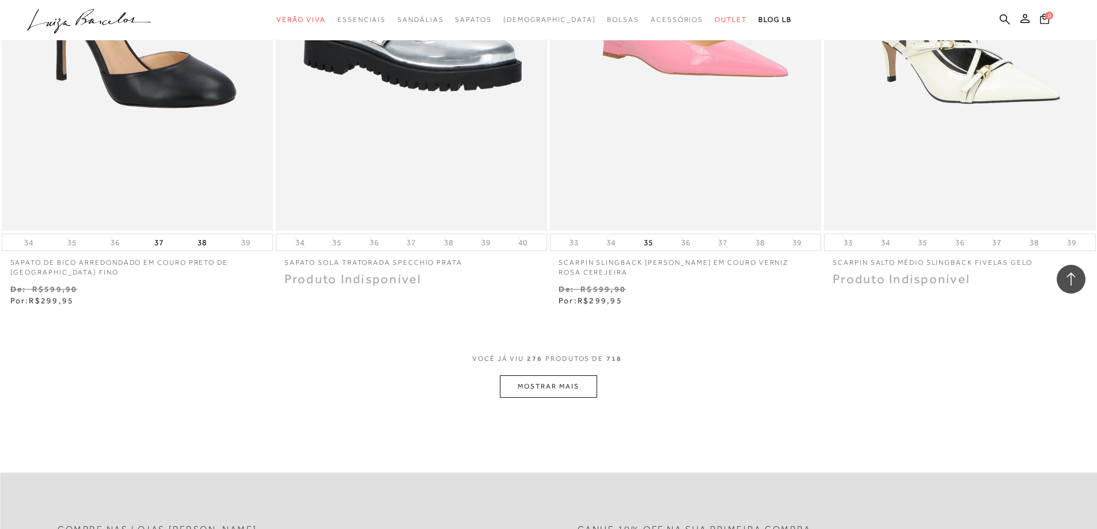
click at [516, 376] on button "MOSTRAR MAIS" at bounding box center [548, 387] width 97 height 22
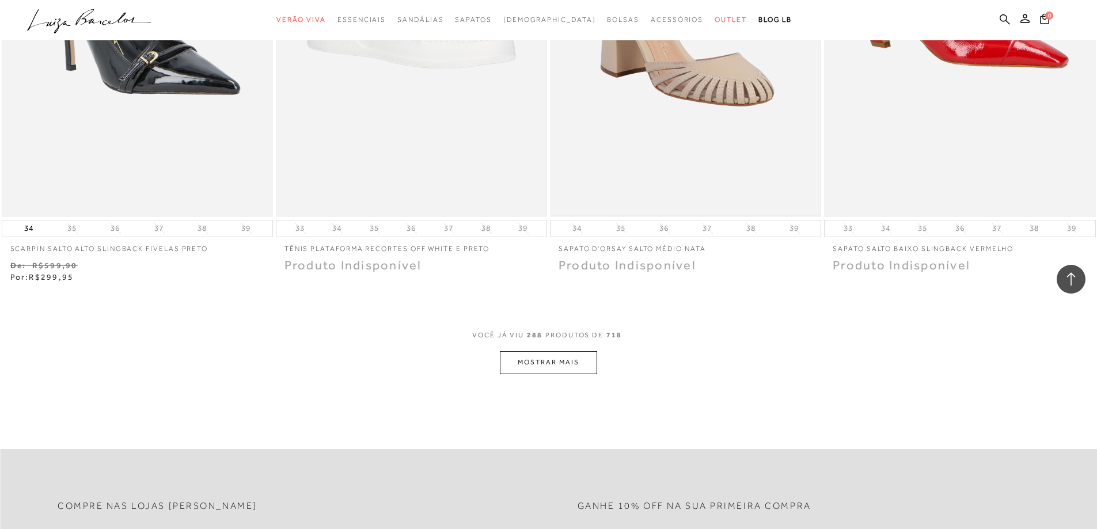
scroll to position [34933, 0]
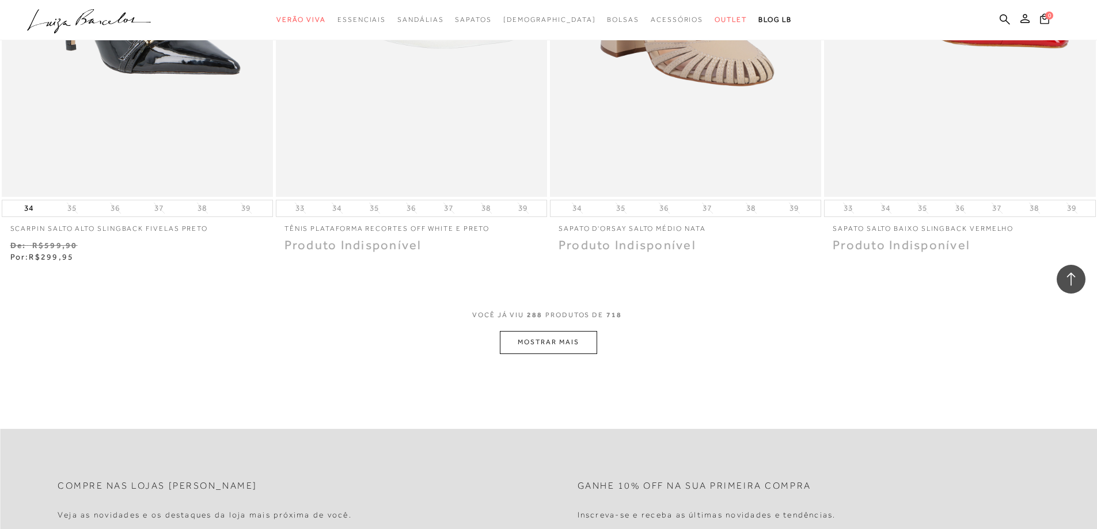
click at [556, 331] on button "MOSTRAR MAIS" at bounding box center [548, 342] width 97 height 22
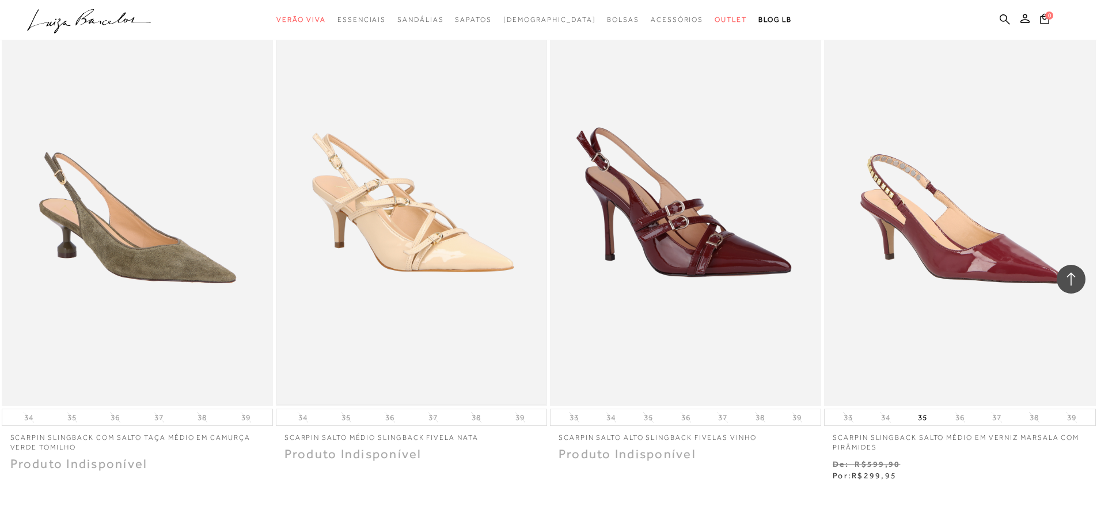
scroll to position [36200, 0]
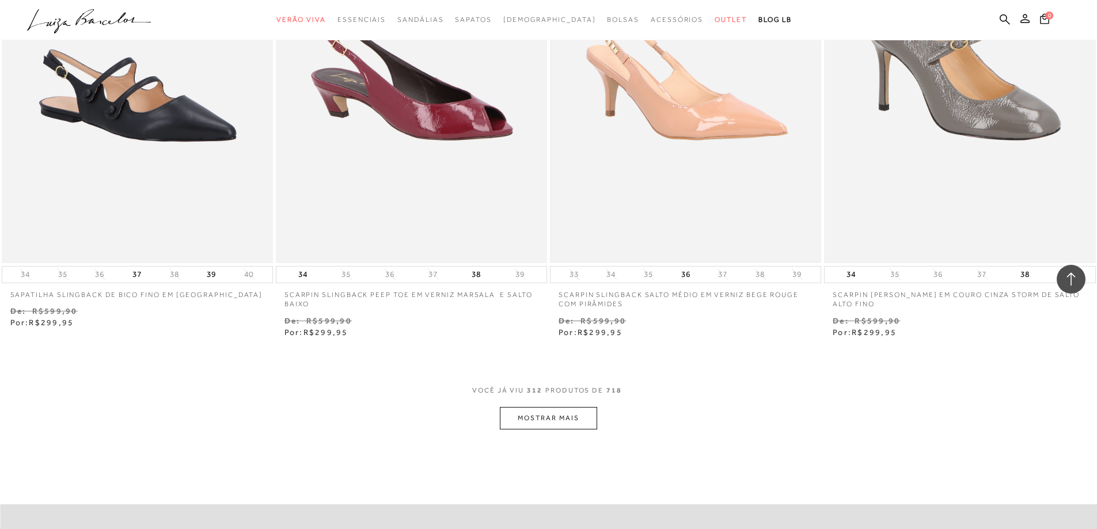
scroll to position [38044, 0]
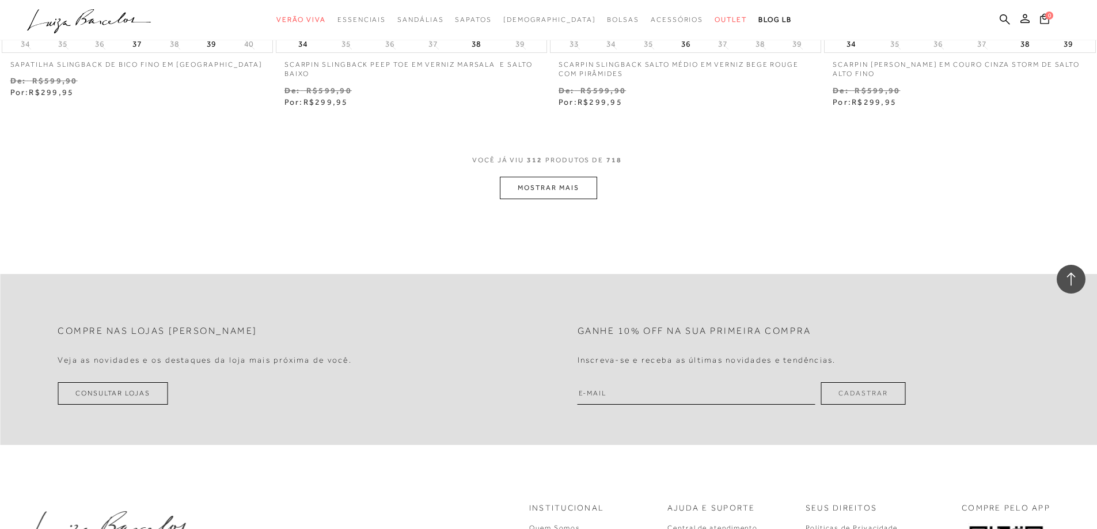
click at [566, 177] on button "MOSTRAR MAIS" at bounding box center [548, 188] width 97 height 22
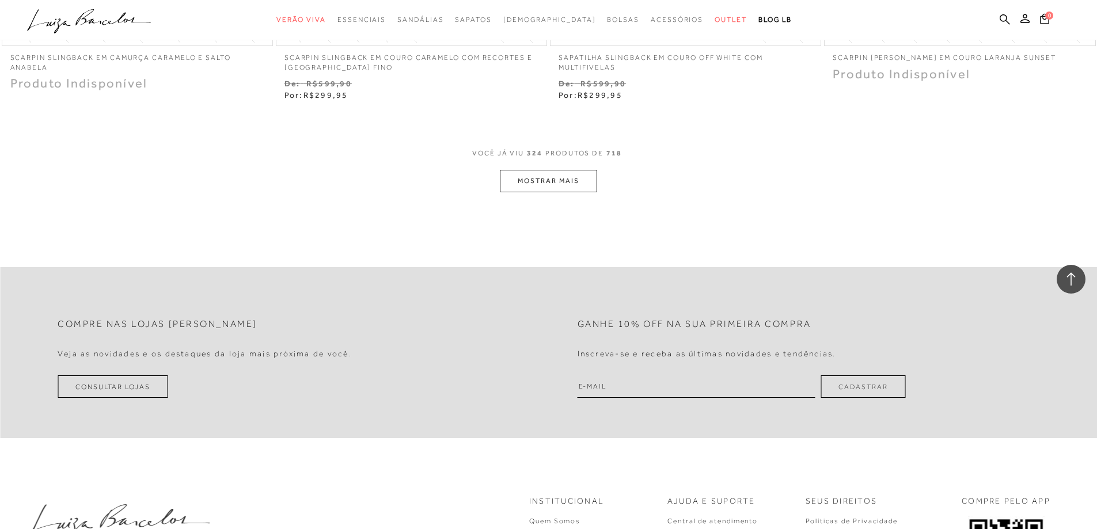
scroll to position [39541, 0]
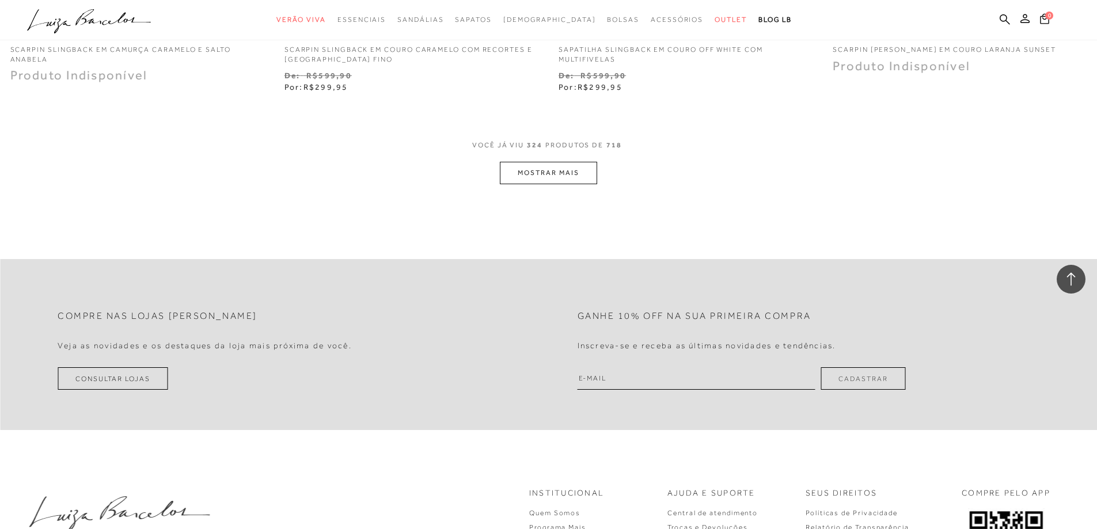
click at [577, 162] on button "MOSTRAR MAIS" at bounding box center [548, 173] width 97 height 22
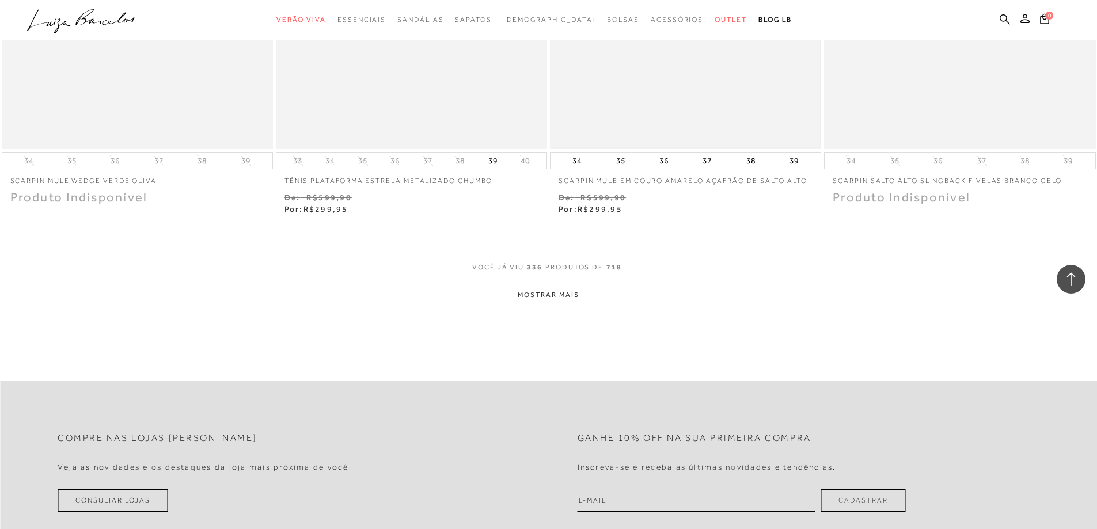
scroll to position [40923, 0]
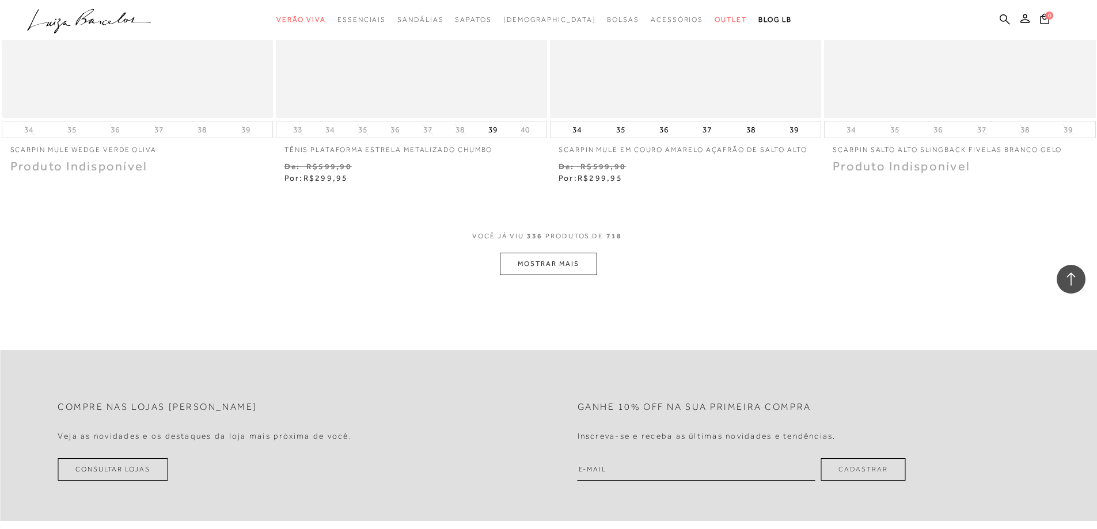
click at [553, 232] on span "PRODUTOS DE" at bounding box center [574, 237] width 58 height 10
click at [542, 253] on button "MOSTRAR MAIS" at bounding box center [548, 264] width 97 height 22
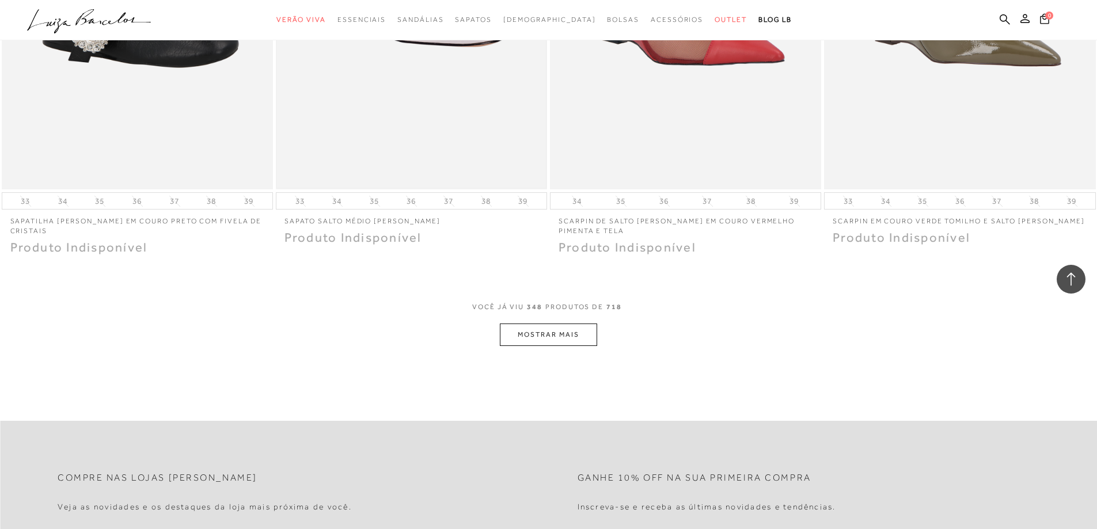
scroll to position [42421, 0]
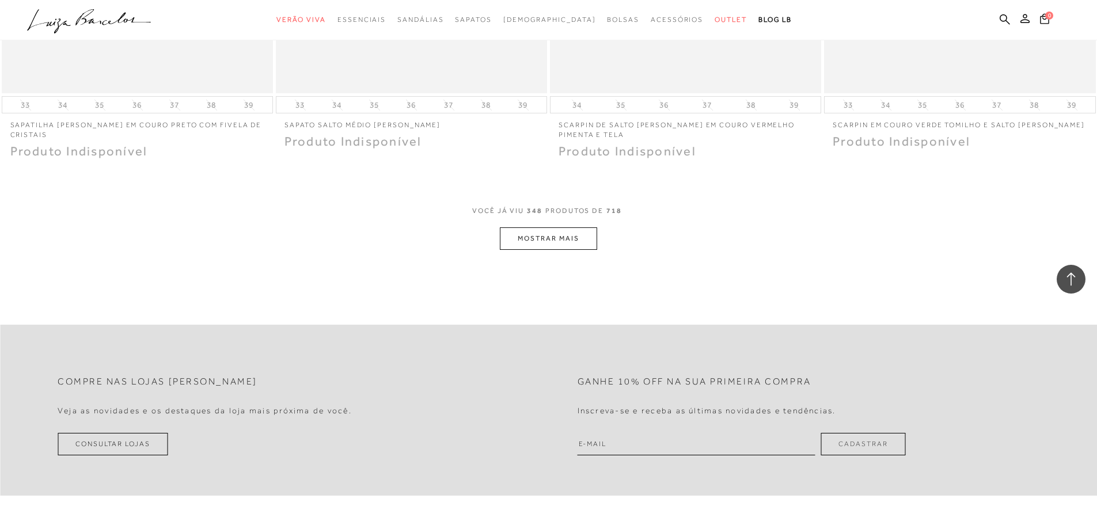
click at [556, 228] on button "MOSTRAR MAIS" at bounding box center [548, 239] width 97 height 22
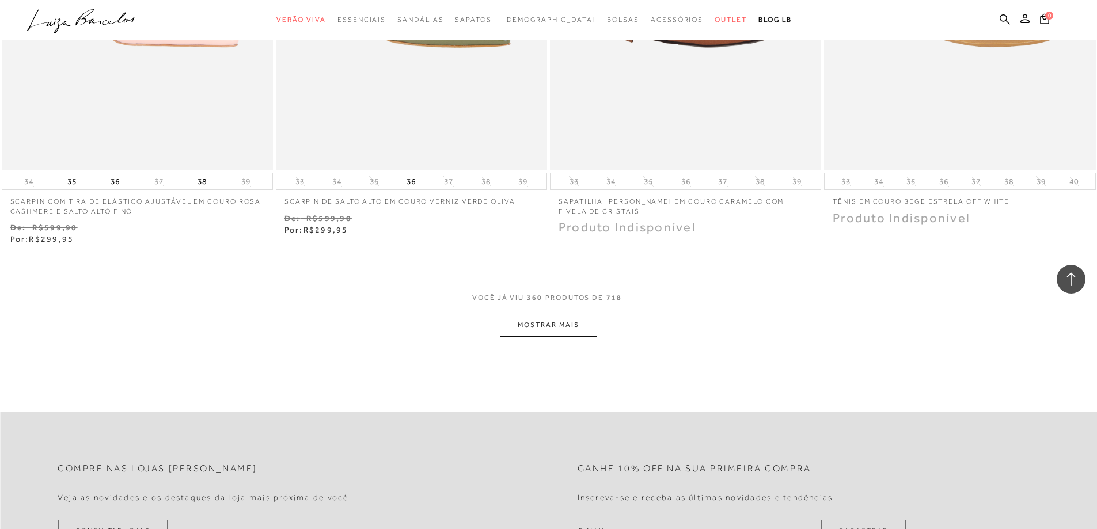
scroll to position [43803, 0]
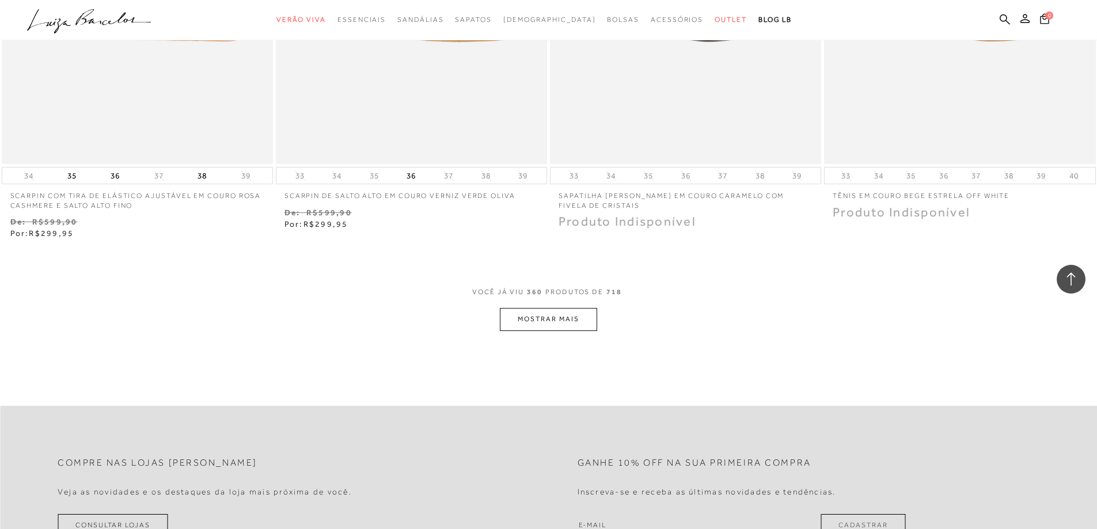
click at [548, 308] on button "MOSTRAR MAIS" at bounding box center [548, 319] width 97 height 22
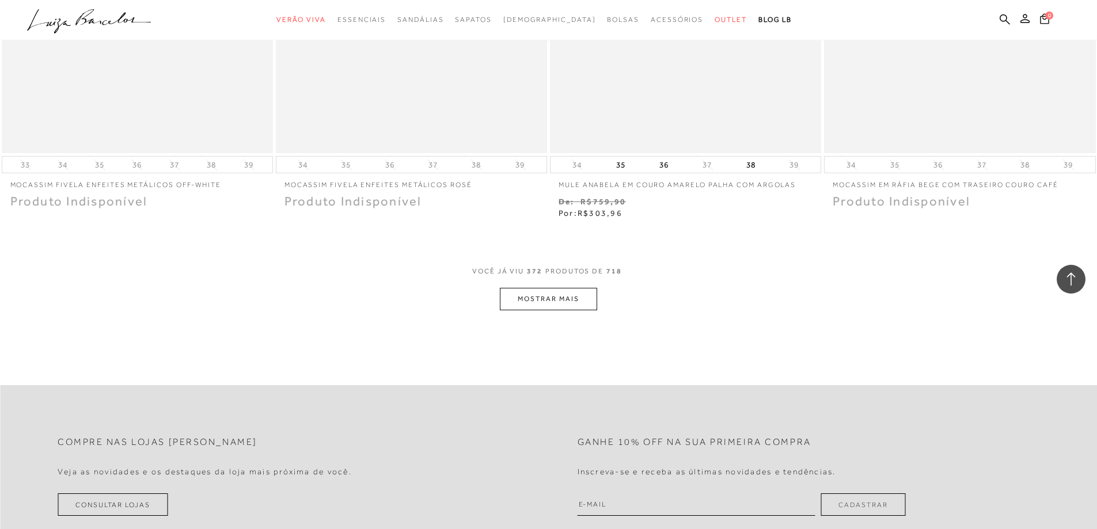
scroll to position [45301, 0]
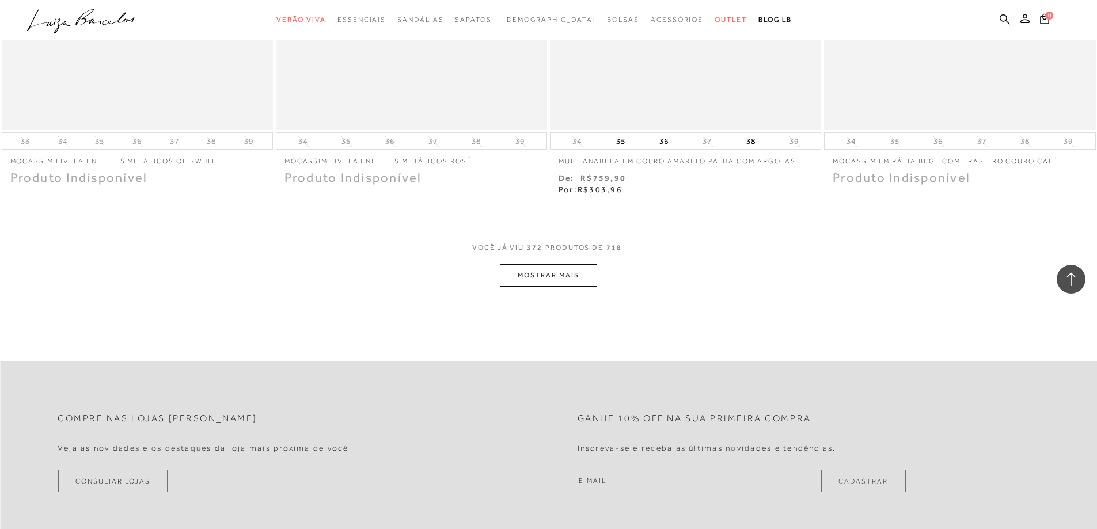
click at [562, 264] on button "MOSTRAR MAIS" at bounding box center [548, 275] width 97 height 22
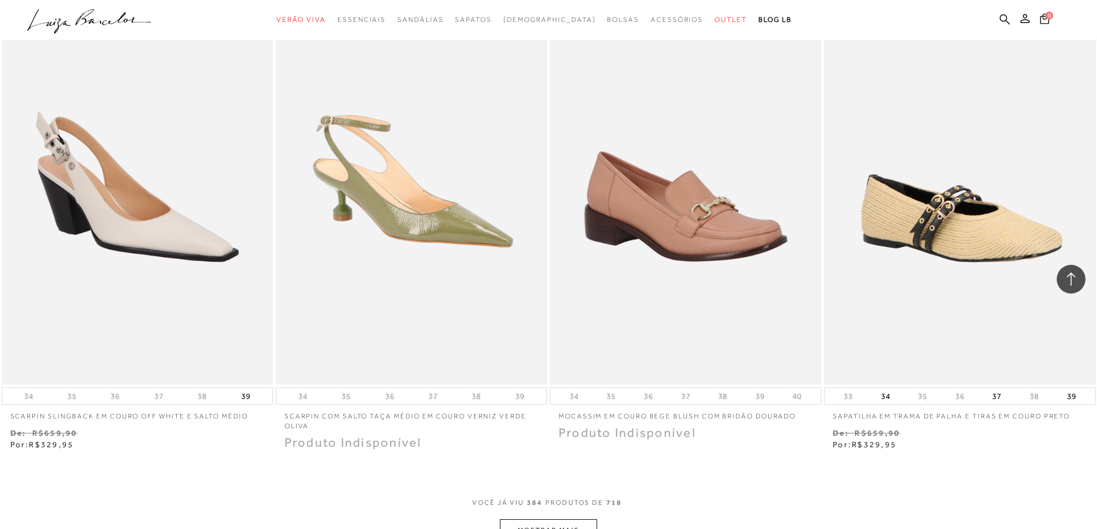
scroll to position [46510, 0]
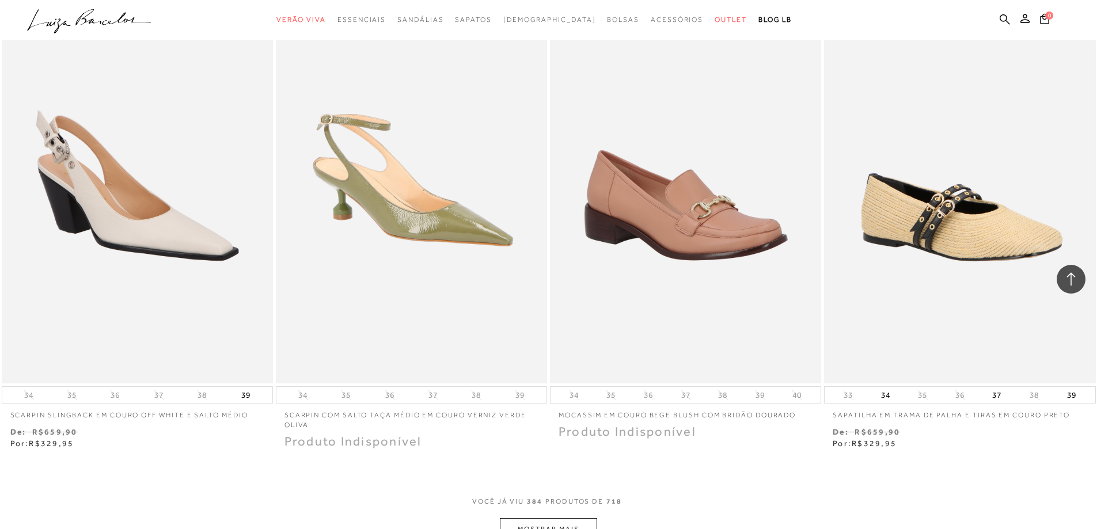
click at [533, 518] on button "MOSTRAR MAIS" at bounding box center [548, 529] width 97 height 22
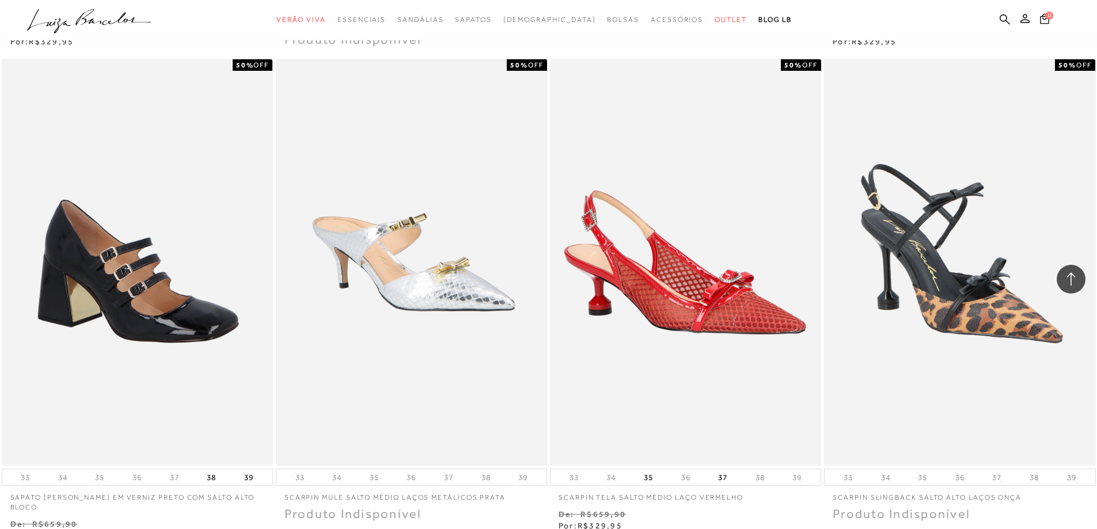
scroll to position [46914, 0]
